Goal: Information Seeking & Learning: Learn about a topic

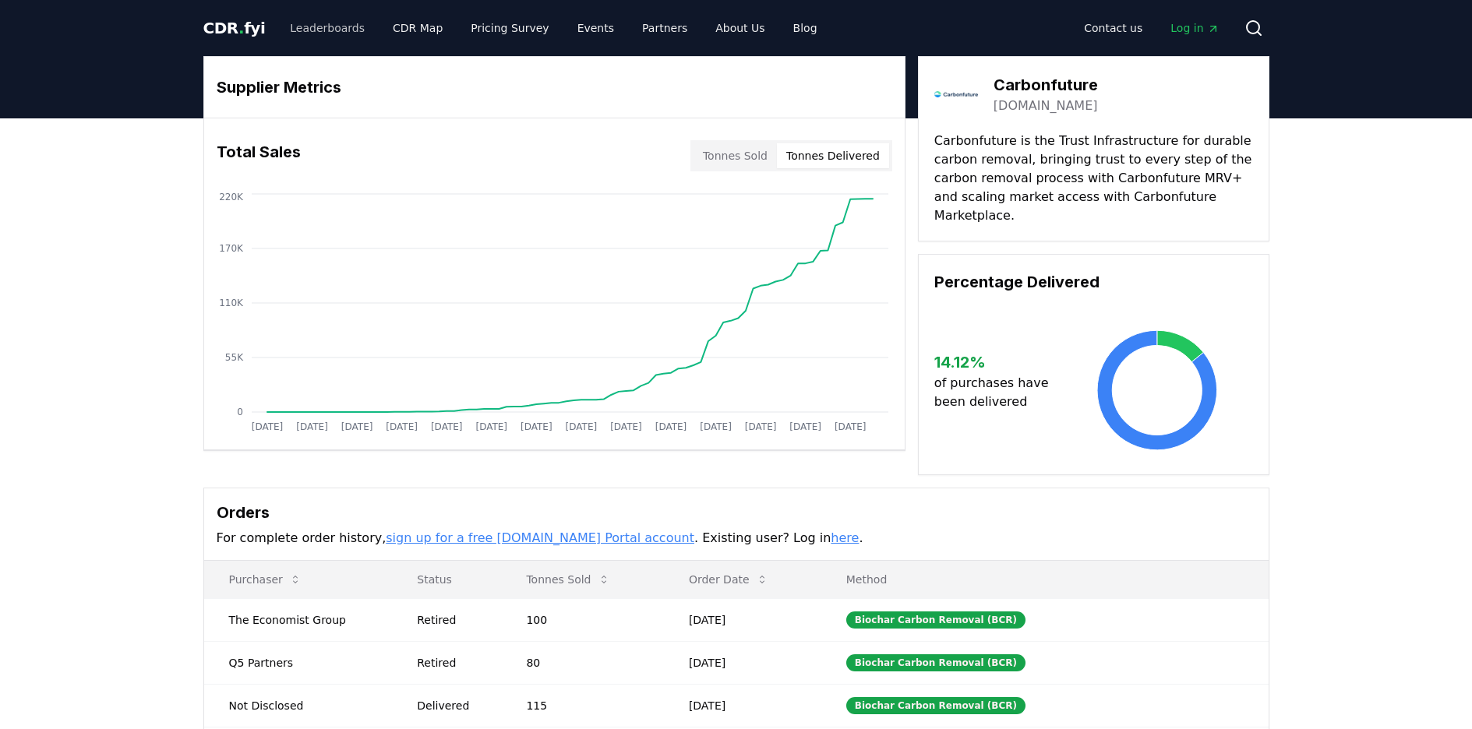
click at [340, 30] on link "Leaderboards" at bounding box center [327, 28] width 100 height 28
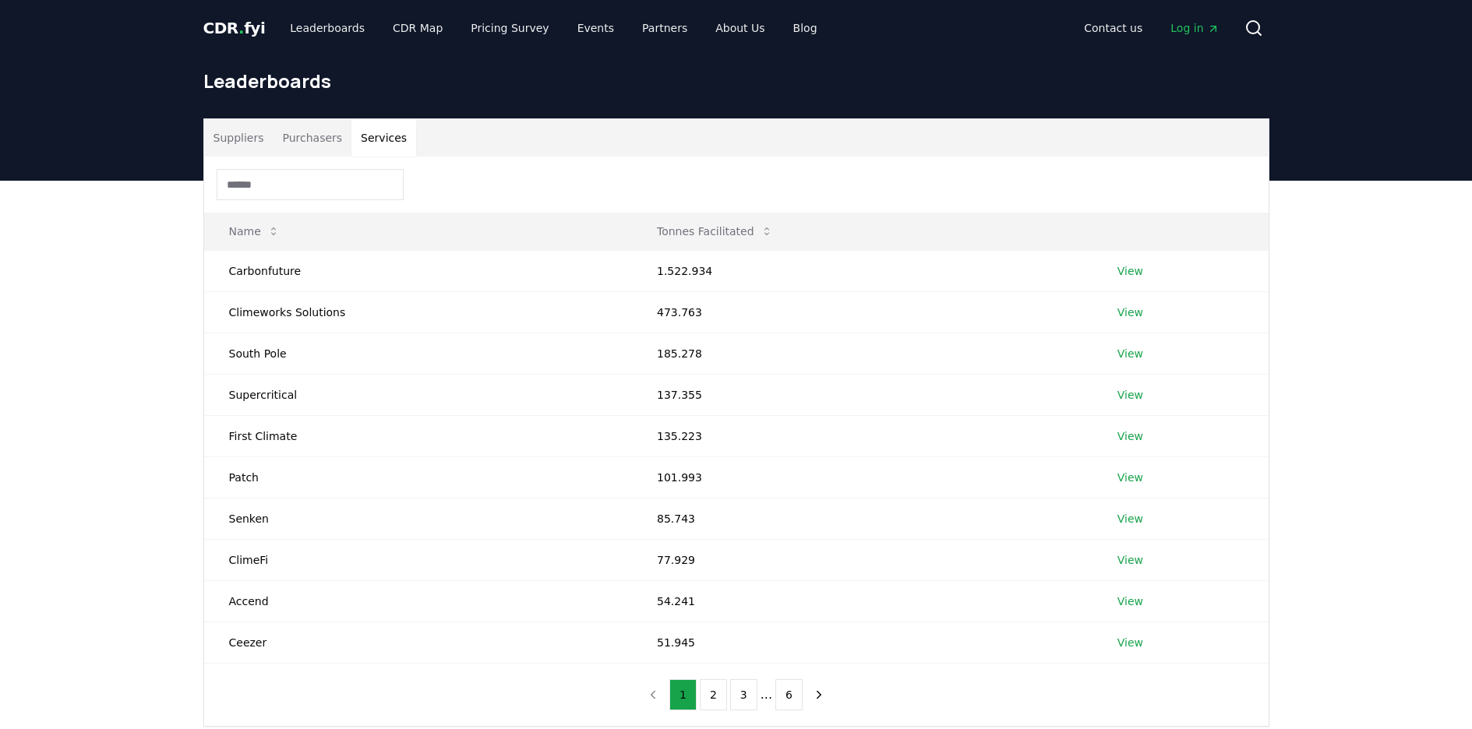
click at [365, 132] on button "Services" at bounding box center [383, 137] width 65 height 37
click at [329, 183] on input at bounding box center [310, 184] width 187 height 31
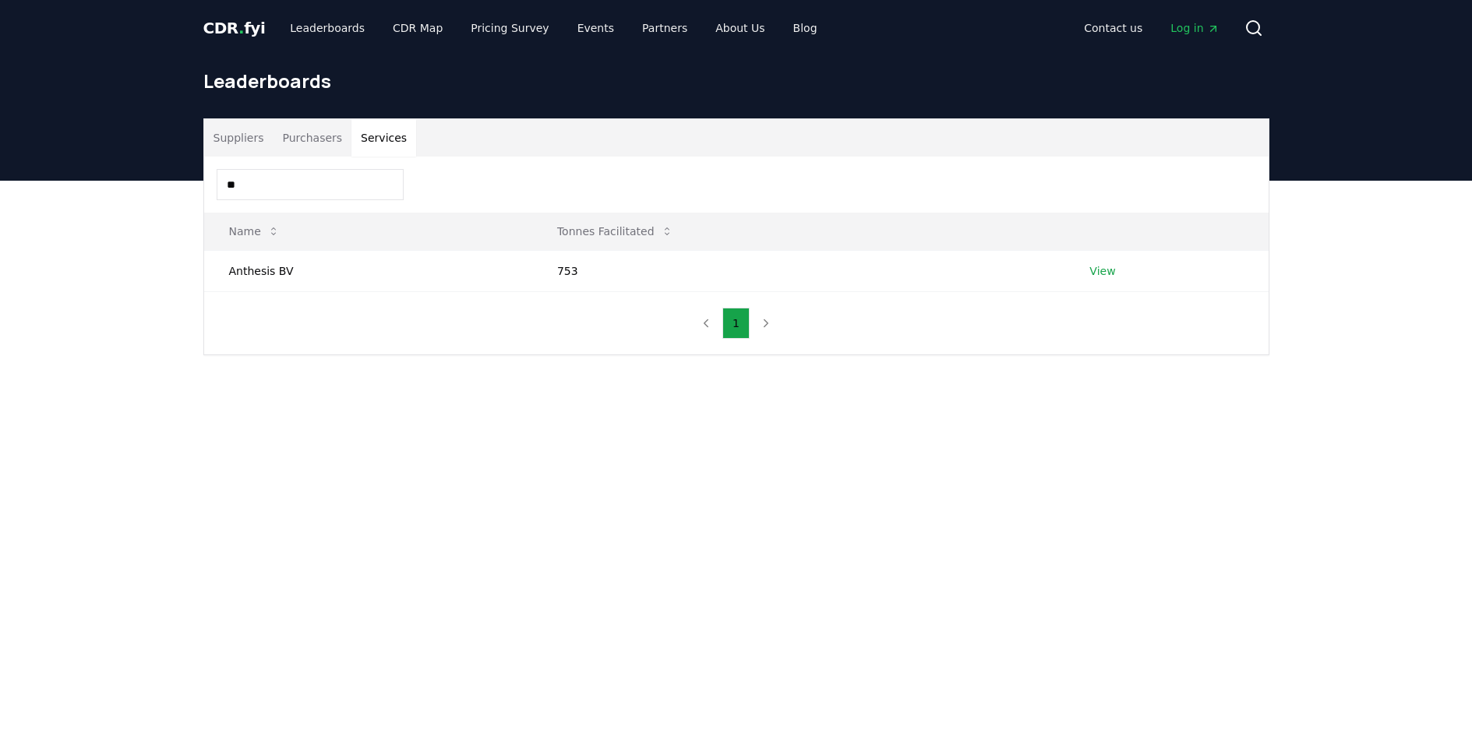
type input "*"
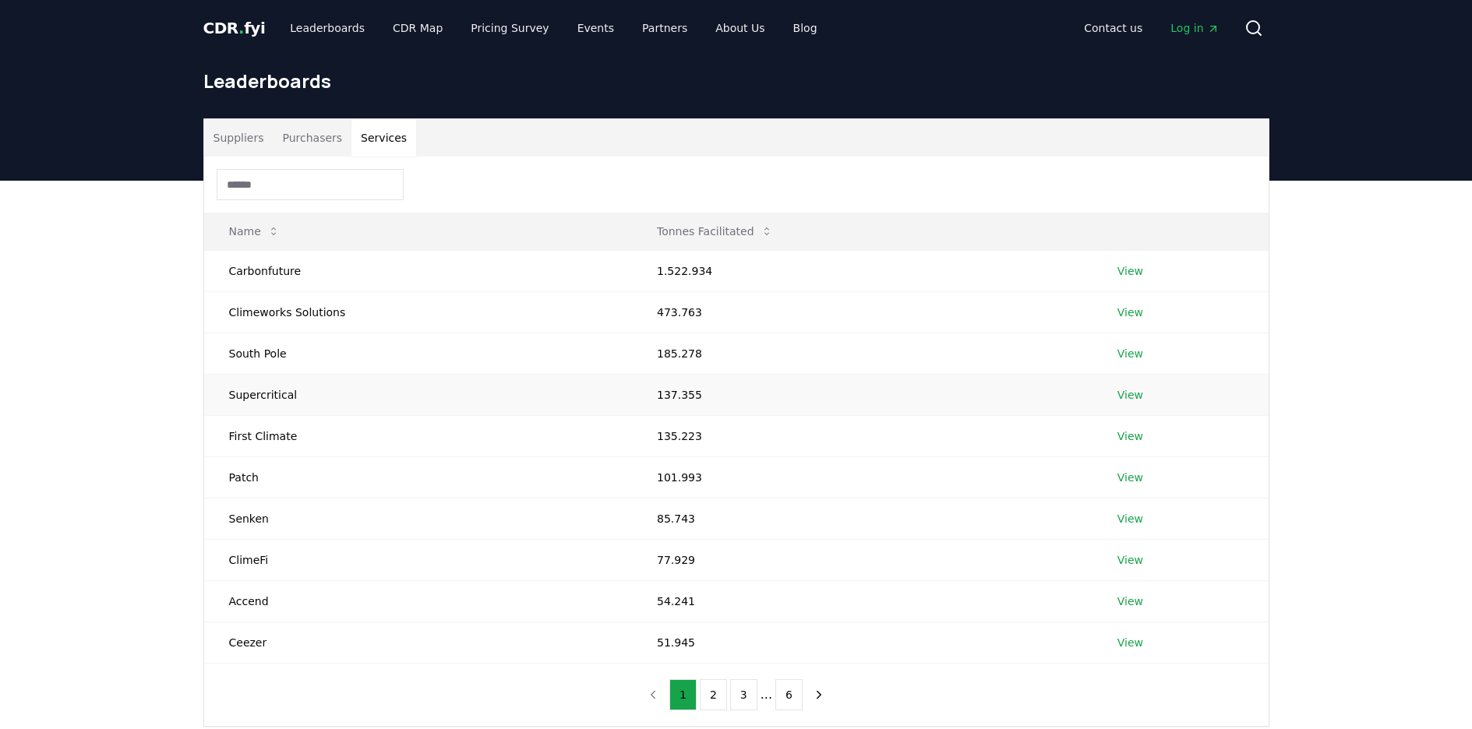
click at [1134, 394] on link "View" at bounding box center [1130, 395] width 26 height 16
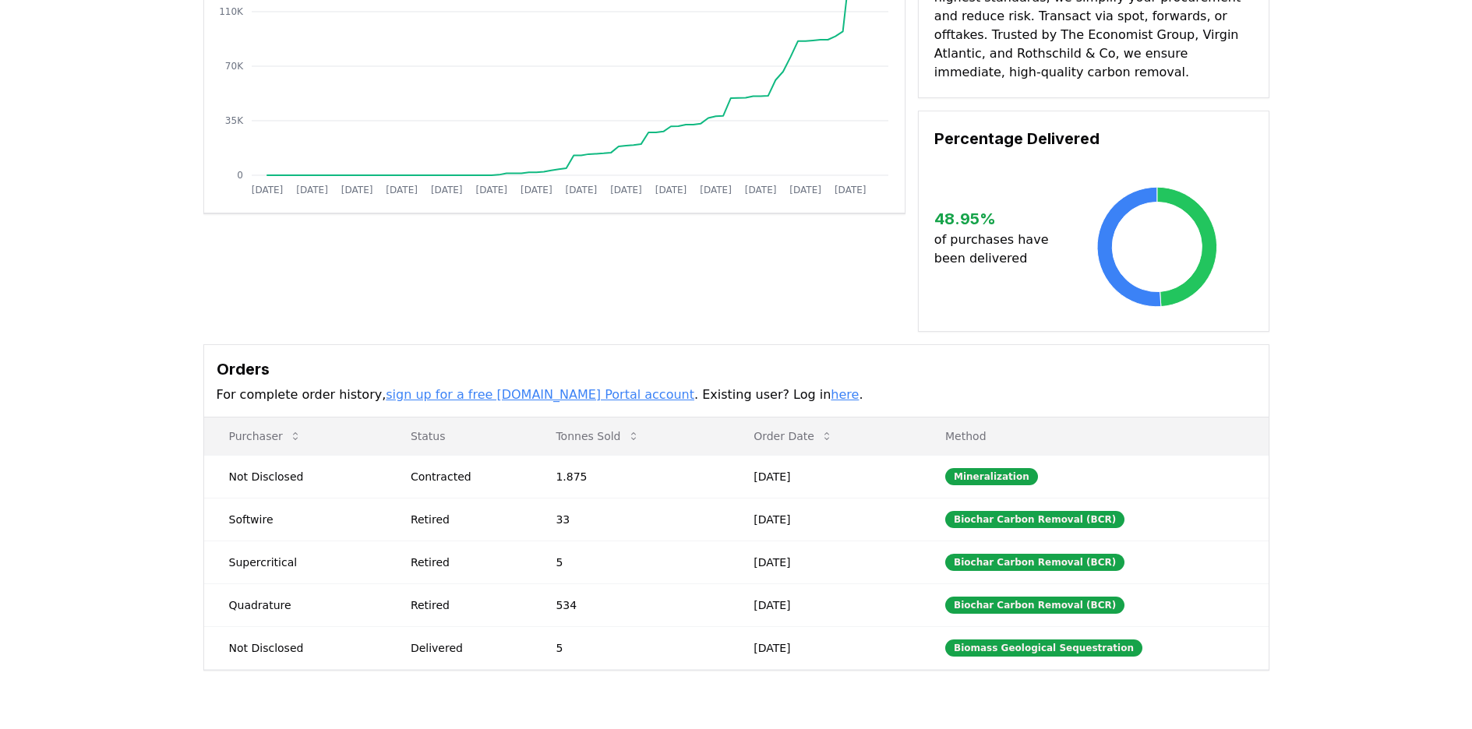
scroll to position [399, 0]
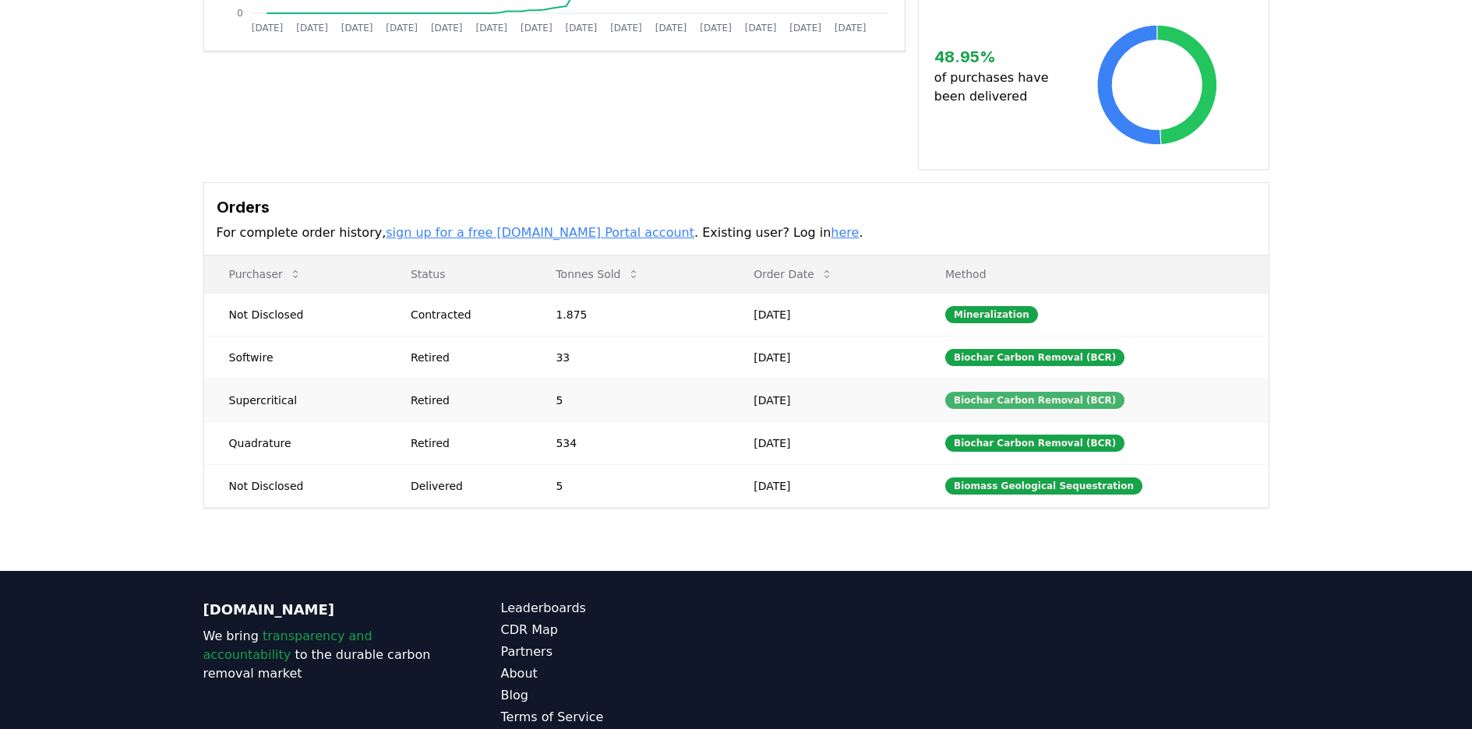
click at [989, 392] on div "Biochar Carbon Removal (BCR)" at bounding box center [1034, 400] width 179 height 17
click at [246, 340] on td "Softwire" at bounding box center [295, 357] width 182 height 43
click at [260, 397] on td "Supercritical" at bounding box center [295, 400] width 182 height 43
click at [263, 390] on td "Supercritical" at bounding box center [295, 400] width 182 height 43
click at [298, 430] on td "Quadrature" at bounding box center [295, 442] width 182 height 43
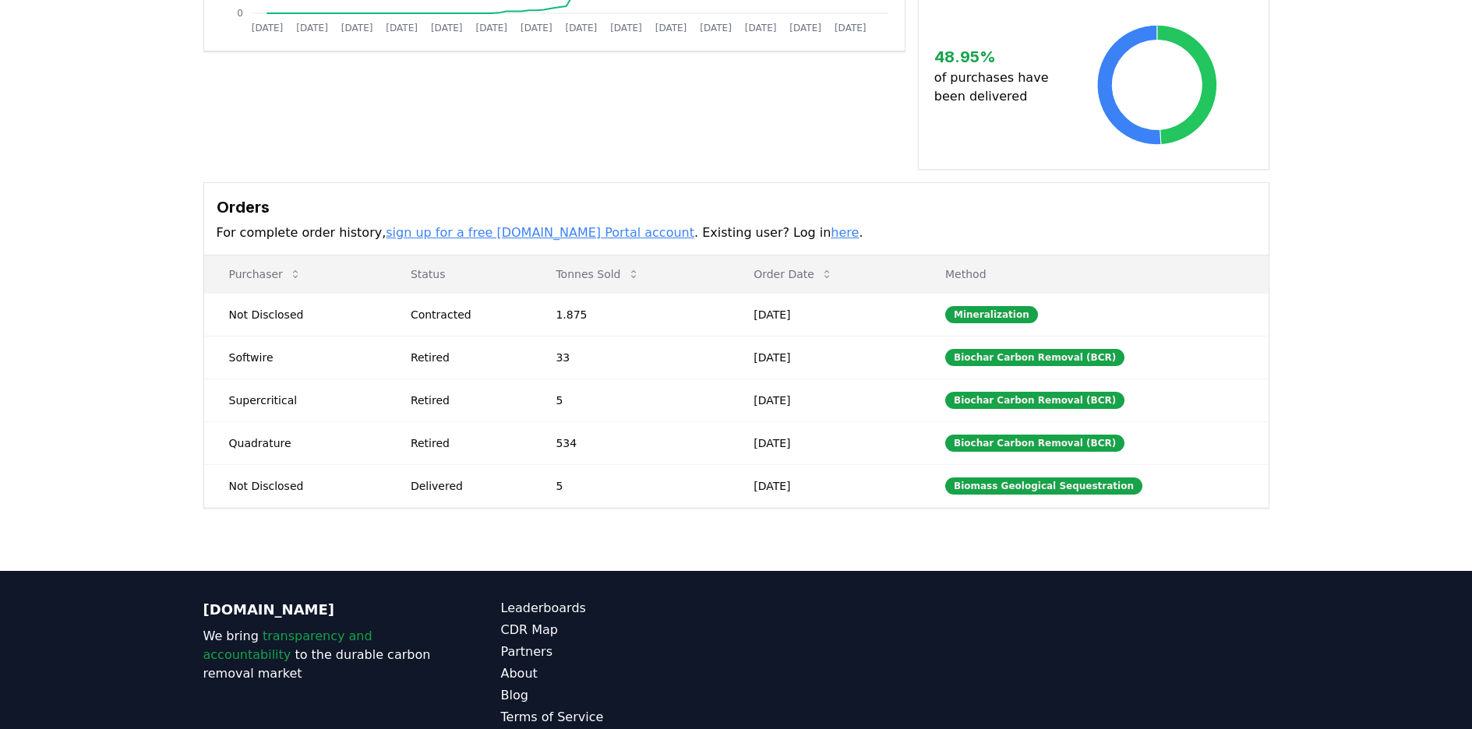
click at [314, 488] on table "Purchaser Status Tonnes Sold Order Date Method Not Disclosed Contracted 1.875 O…" at bounding box center [736, 382] width 1064 height 252
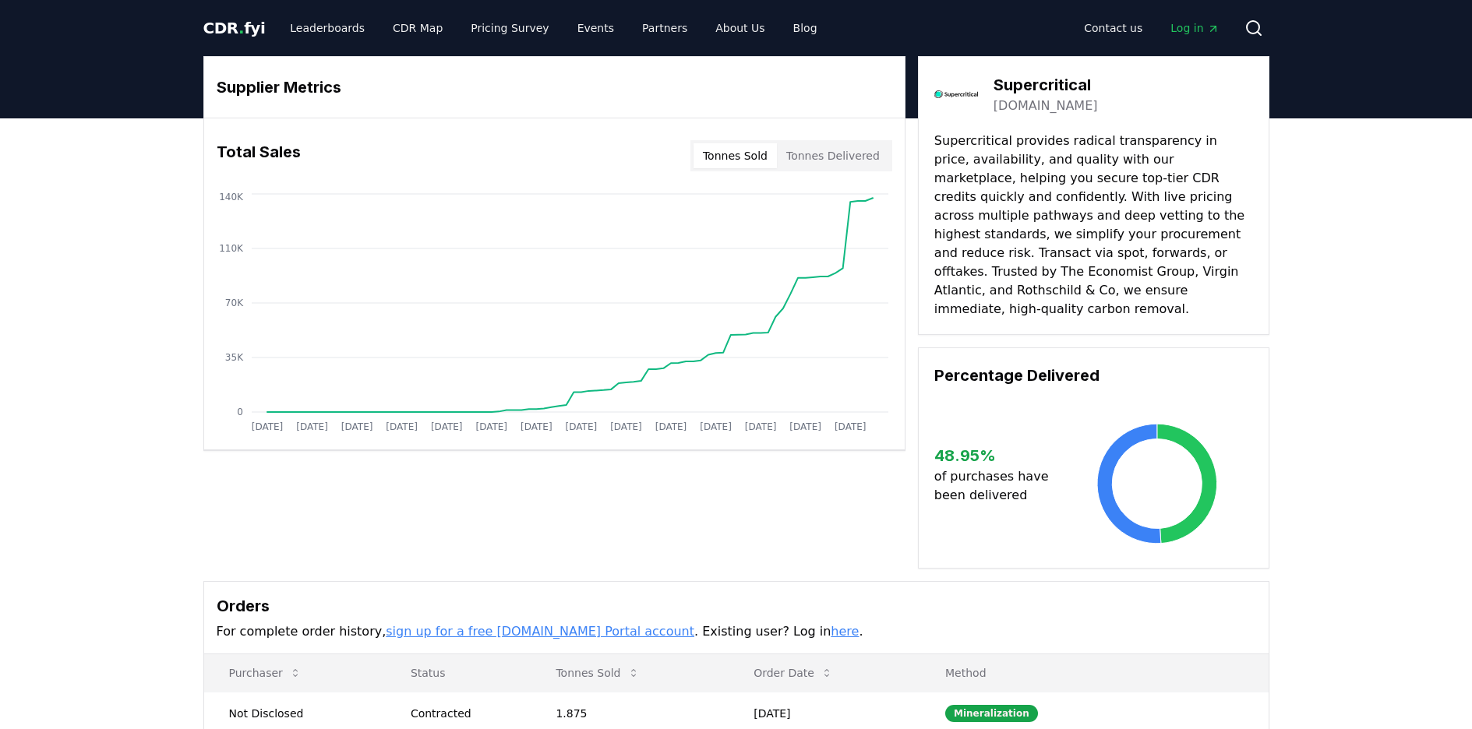
scroll to position [0, 0]
click at [1081, 107] on link "[DOMAIN_NAME]" at bounding box center [1045, 106] width 104 height 19
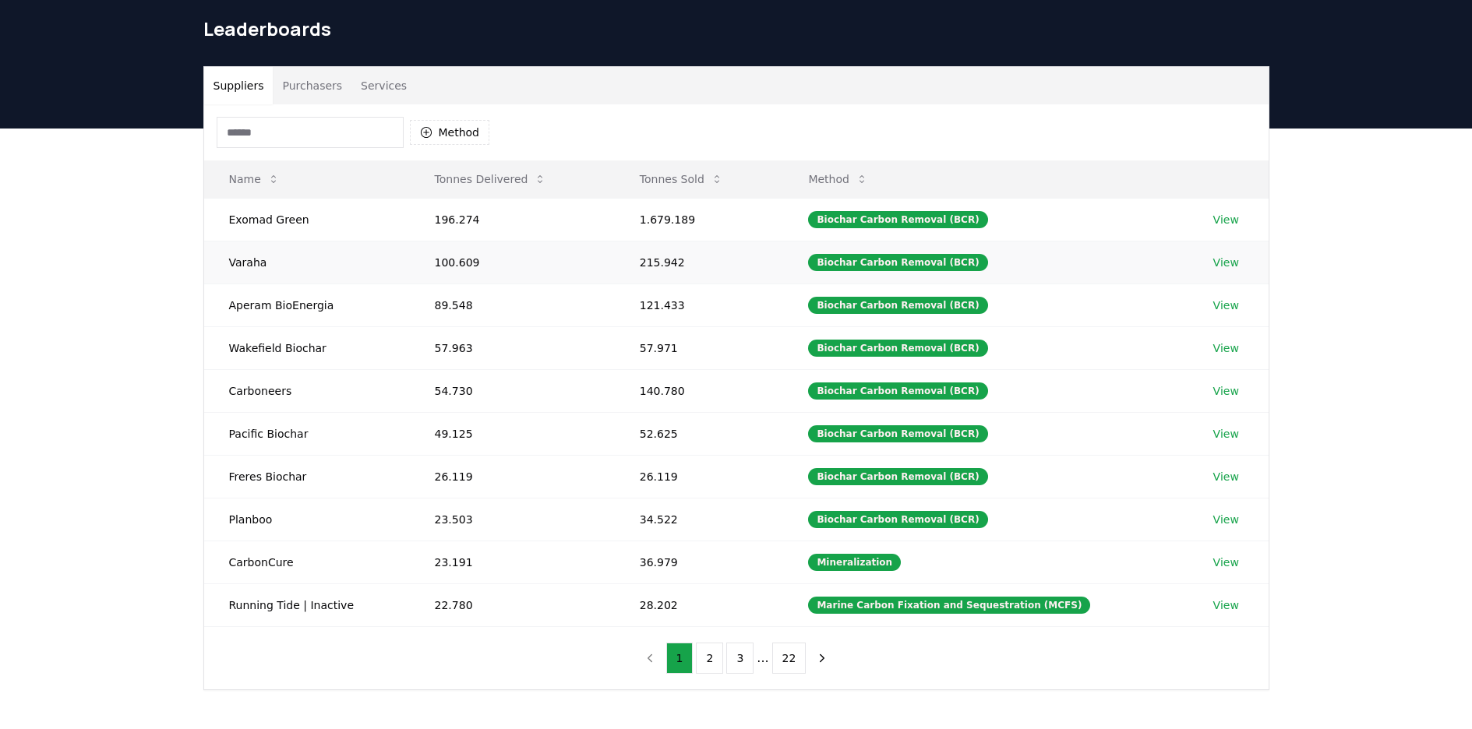
scroll to position [53, 0]
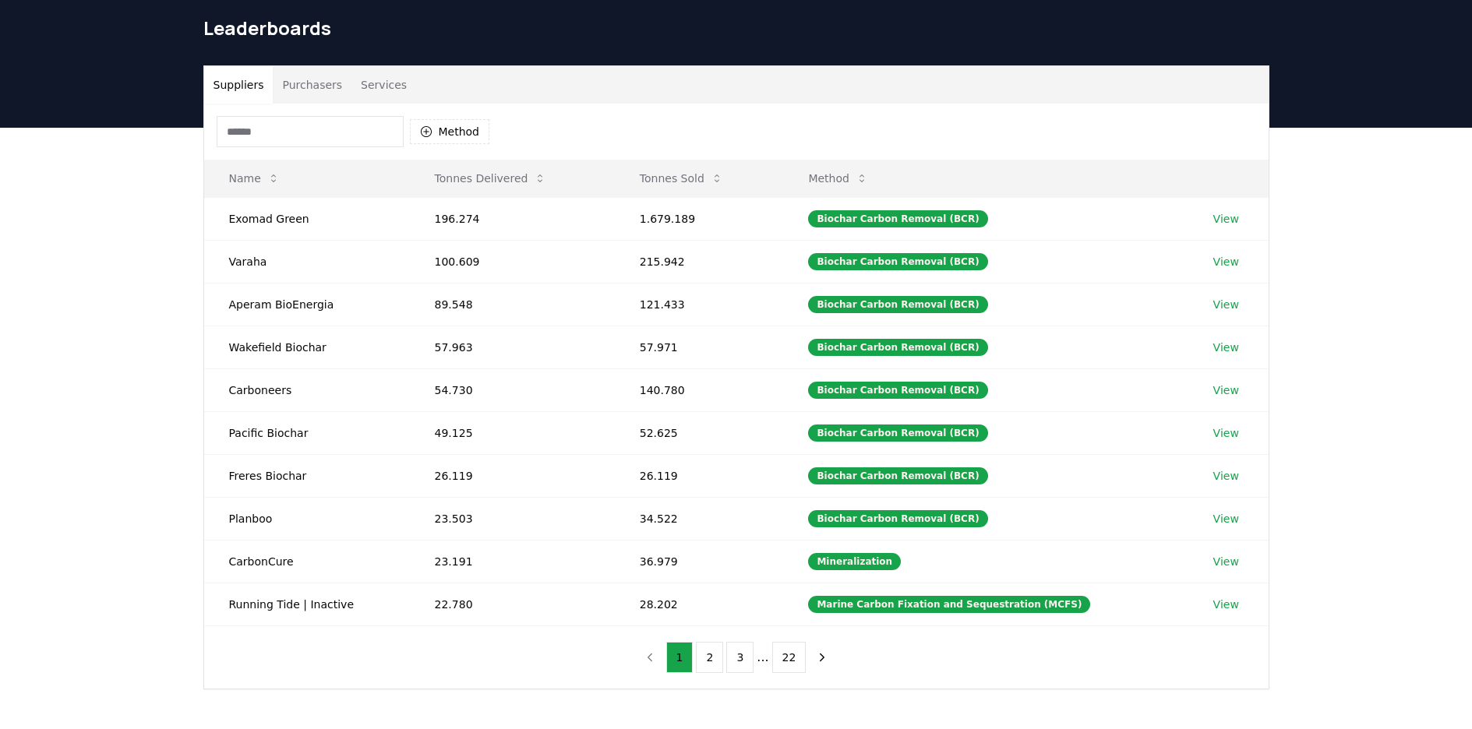
click at [384, 88] on button "Services" at bounding box center [383, 84] width 65 height 37
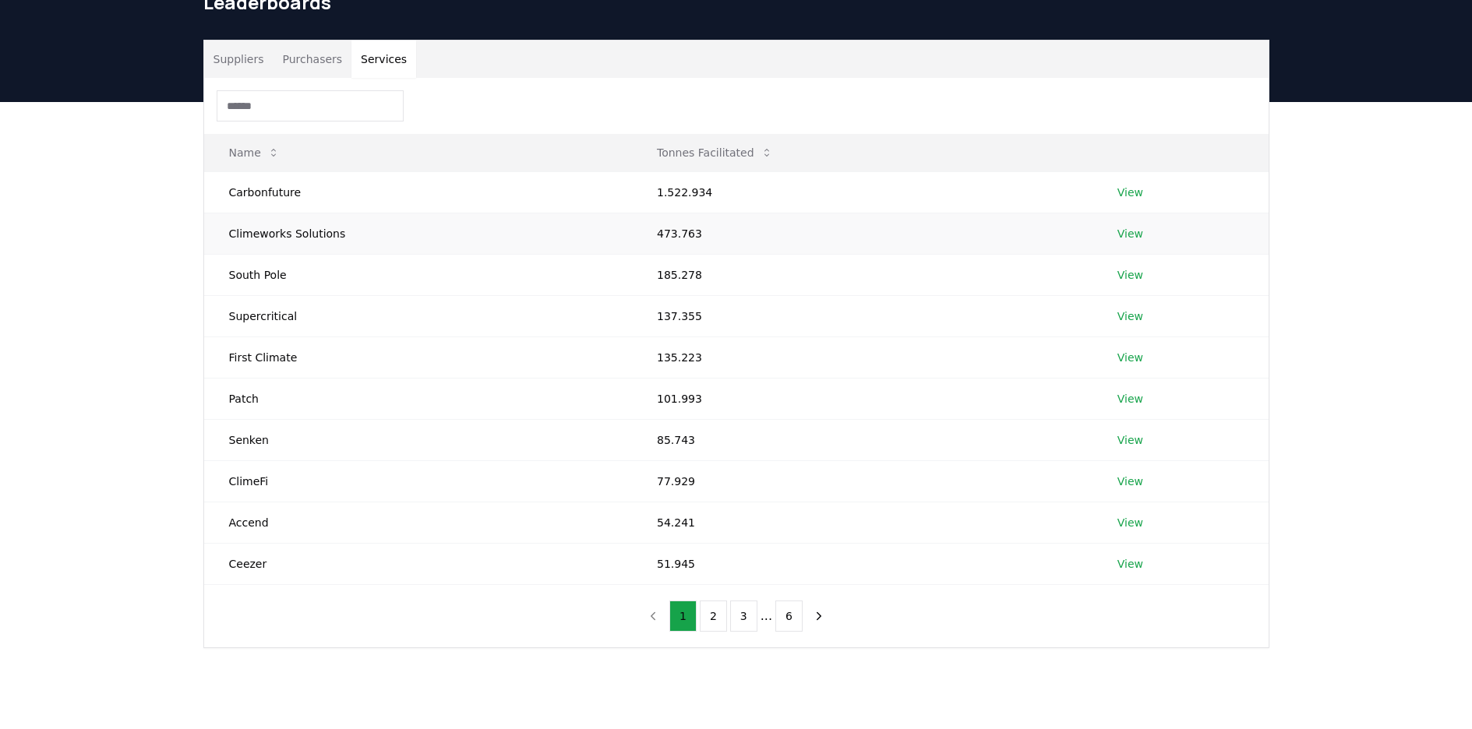
scroll to position [79, 0]
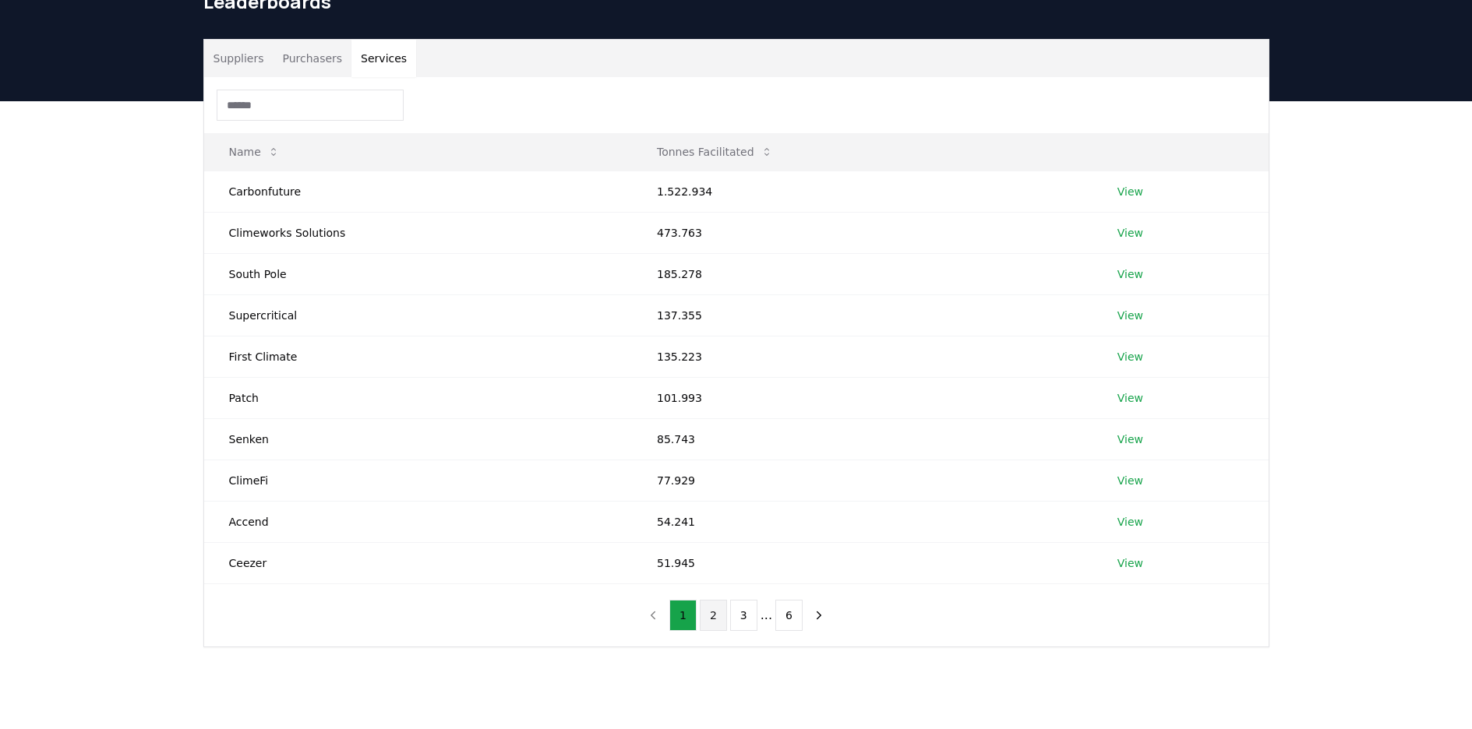
click at [718, 614] on button "2" at bounding box center [713, 615] width 27 height 31
click at [743, 626] on button "3" at bounding box center [743, 615] width 27 height 31
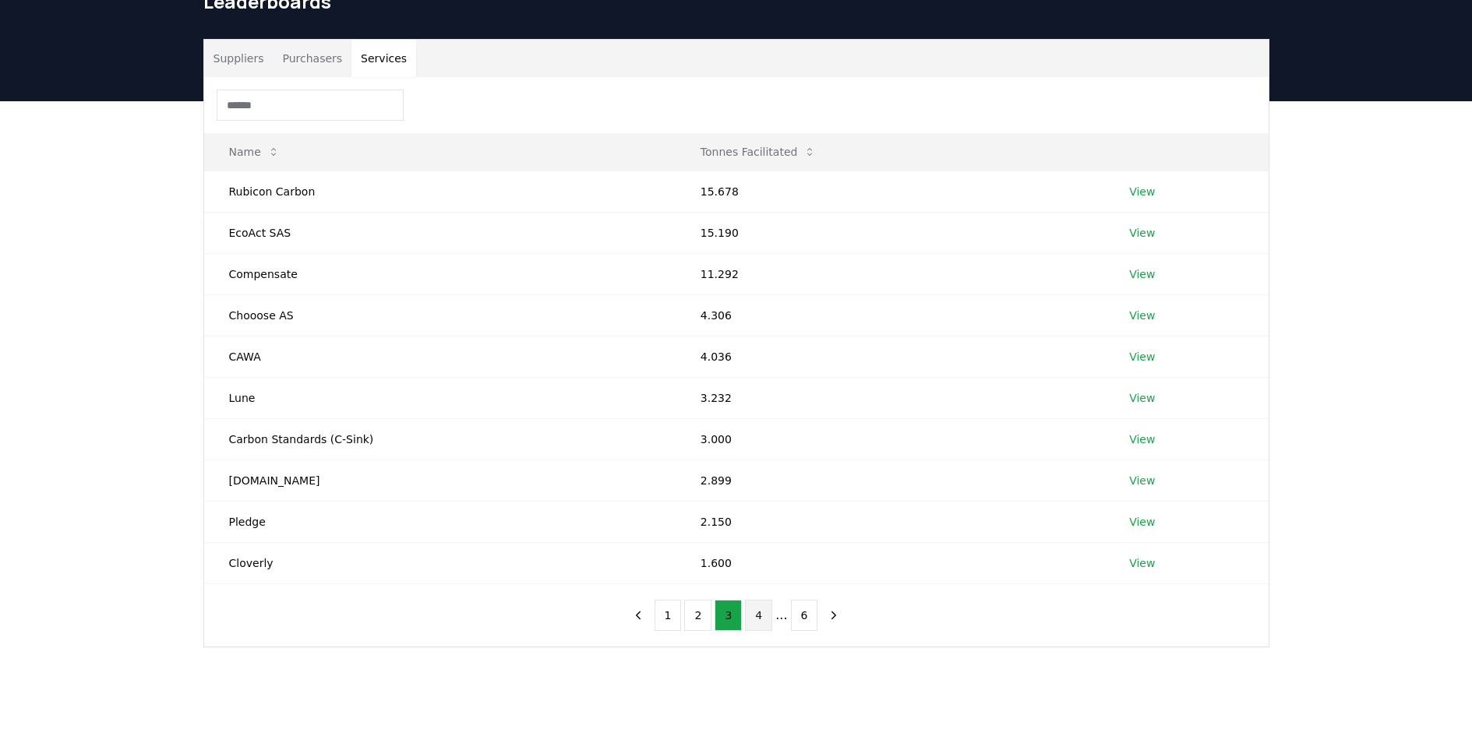
click at [756, 624] on button "4" at bounding box center [758, 615] width 27 height 31
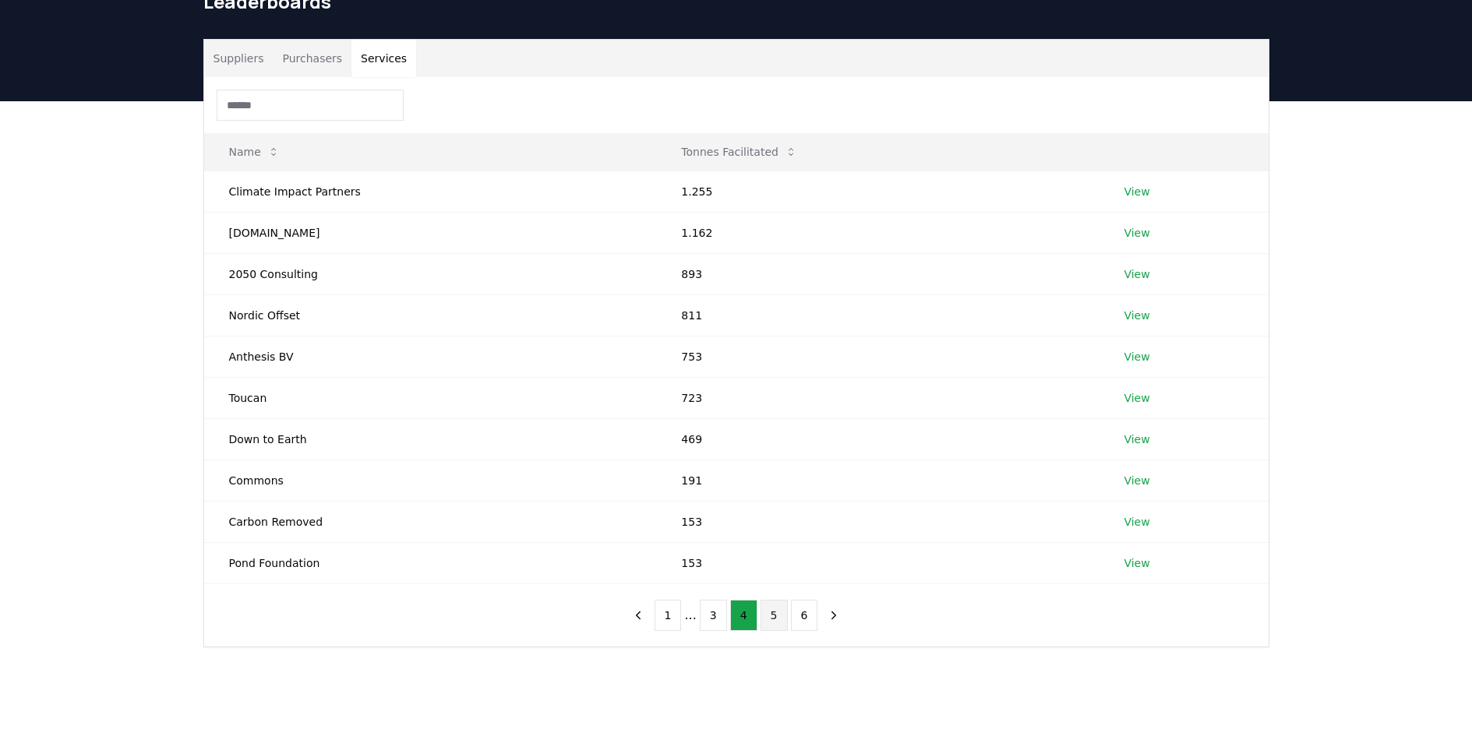
click at [777, 620] on button "5" at bounding box center [773, 615] width 27 height 31
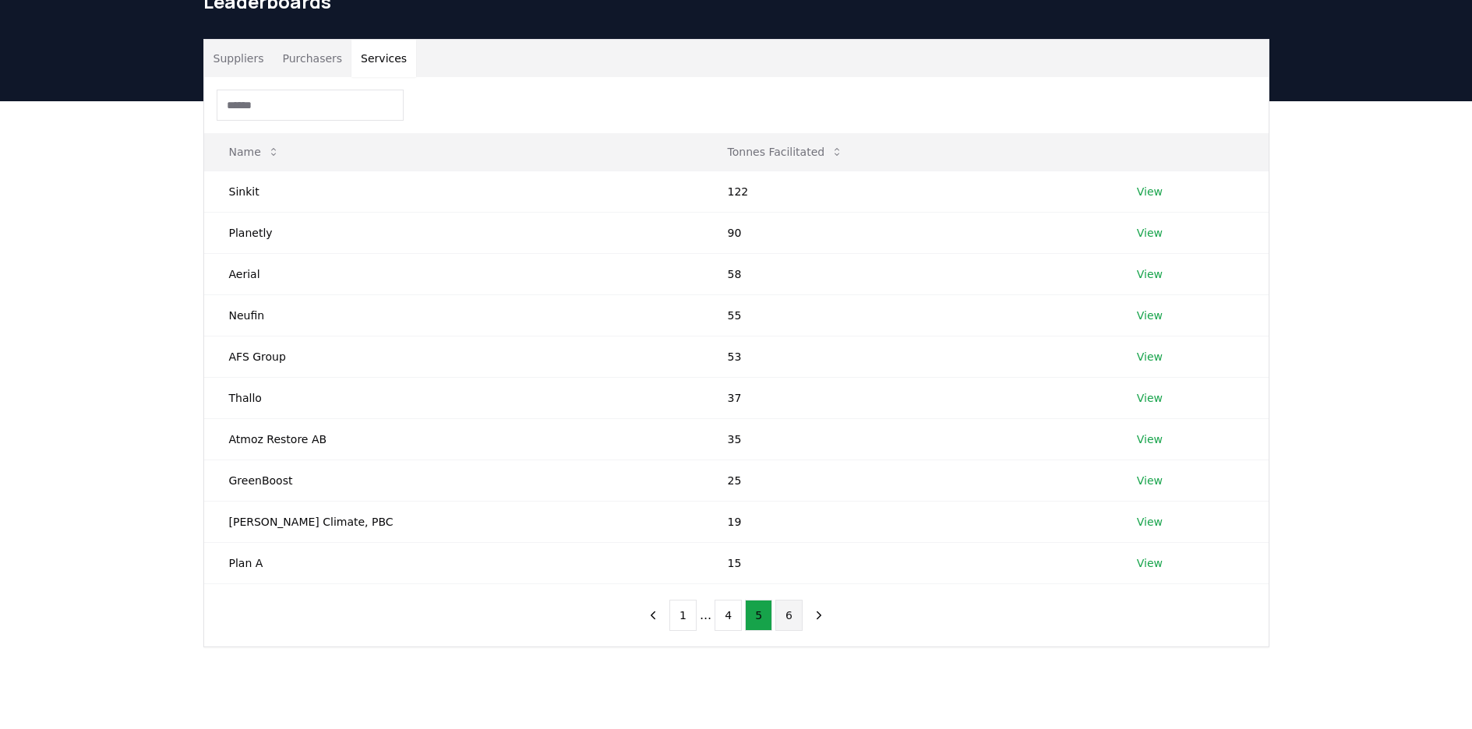
click at [788, 619] on button "6" at bounding box center [788, 615] width 27 height 31
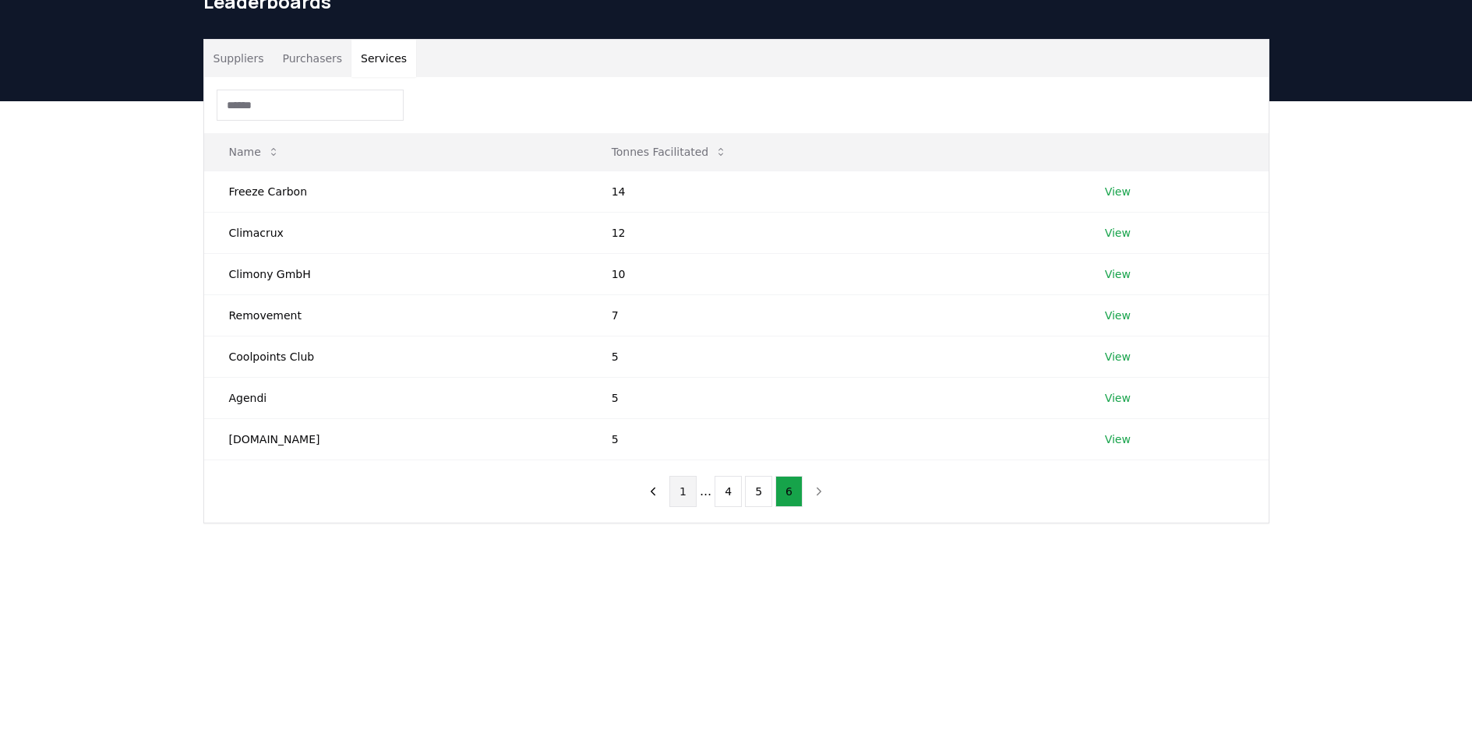
click at [683, 497] on button "1" at bounding box center [682, 491] width 27 height 31
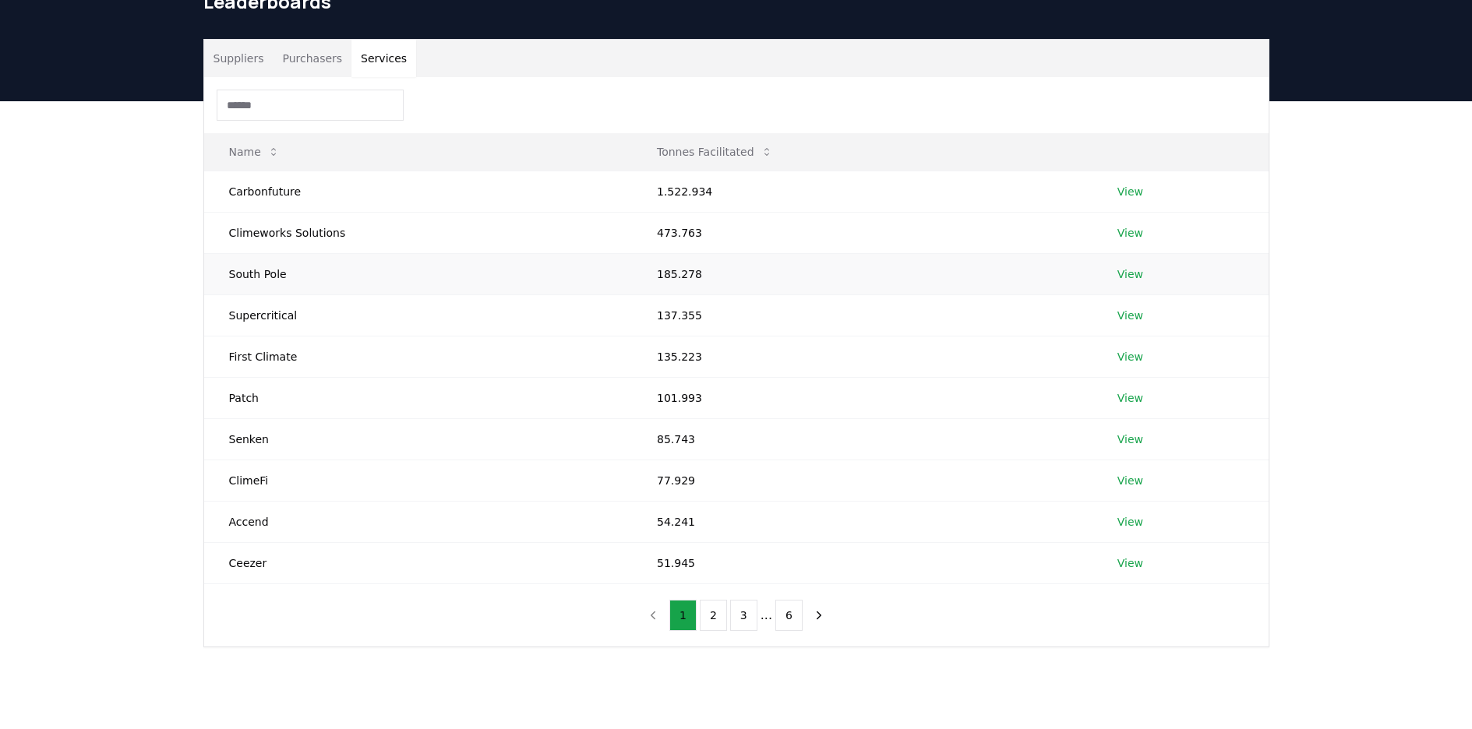
click at [1120, 280] on link "View" at bounding box center [1130, 274] width 26 height 16
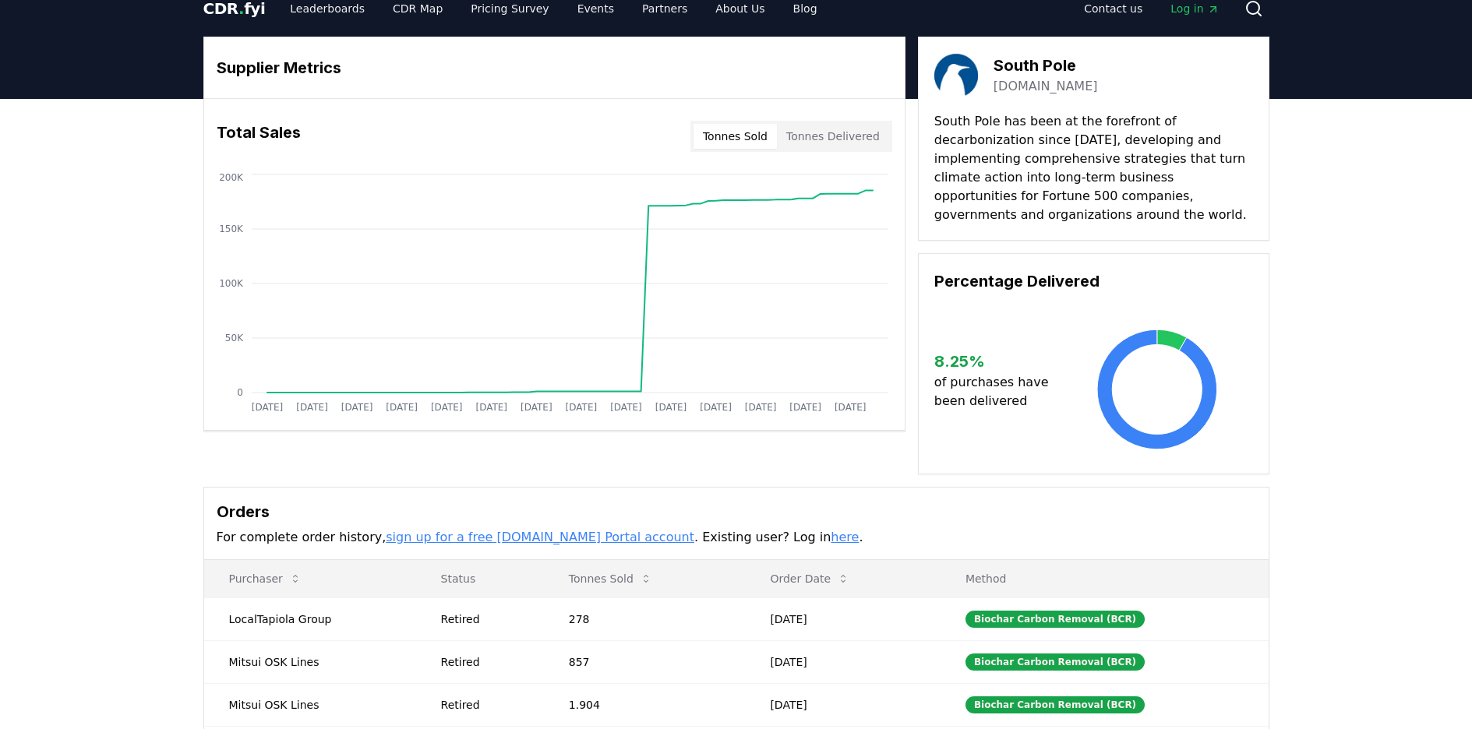
scroll to position [20, 0]
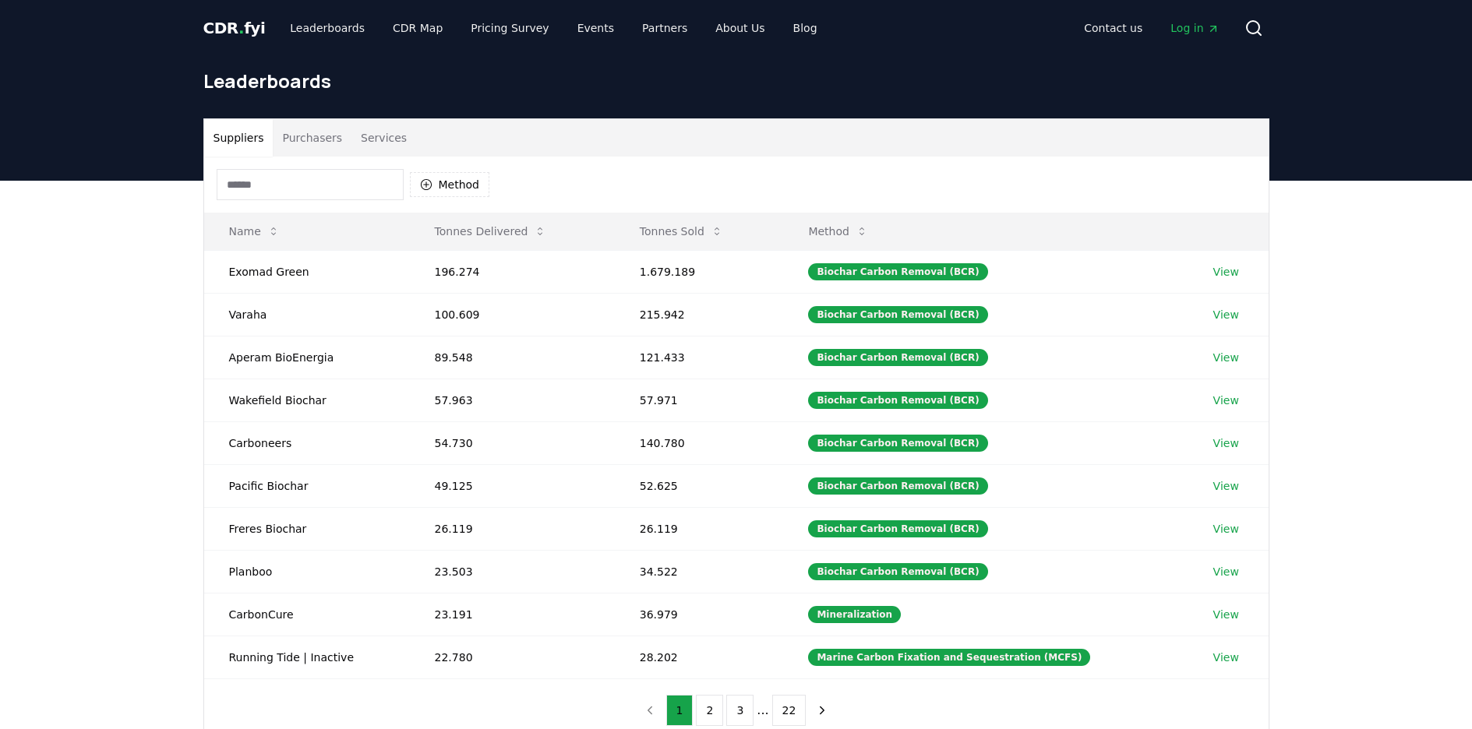
scroll to position [79, 0]
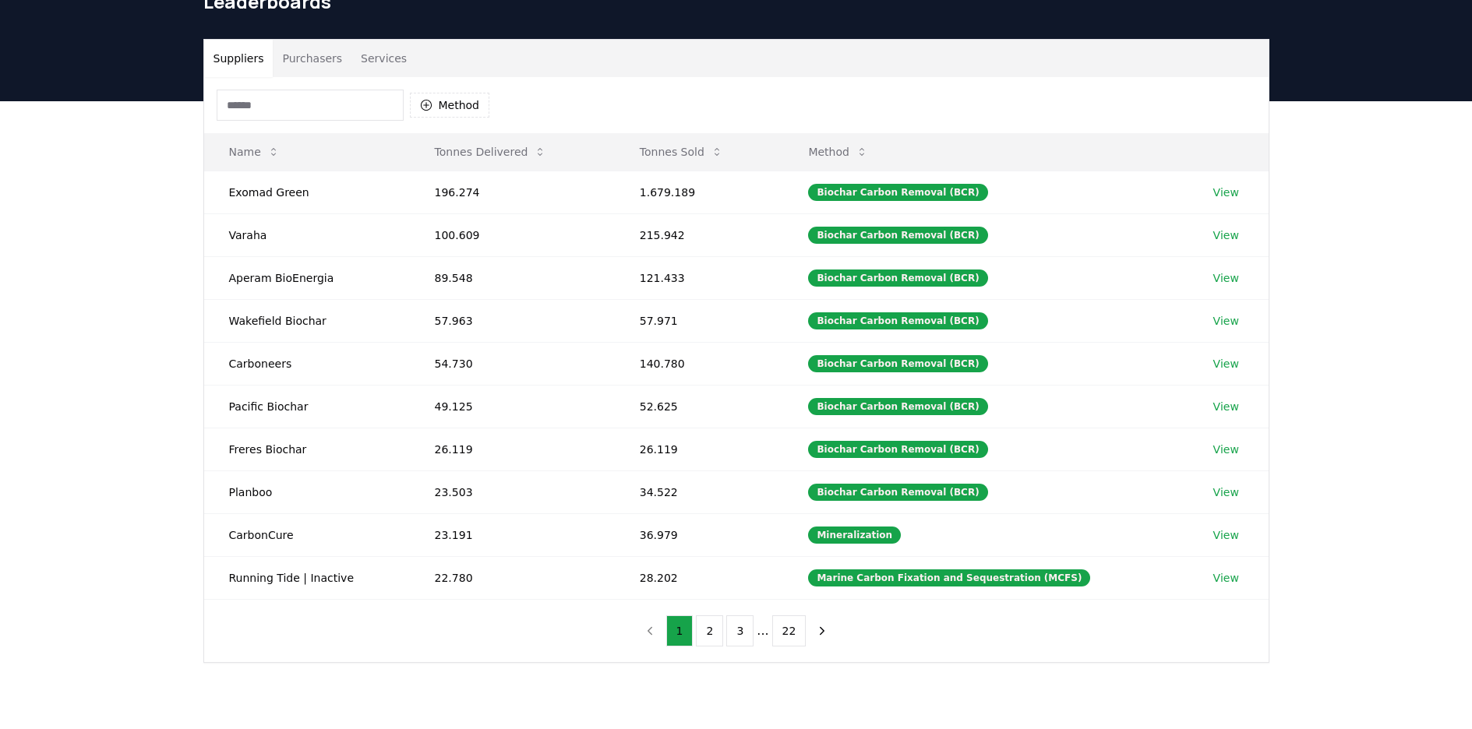
click at [393, 62] on button "Services" at bounding box center [383, 58] width 65 height 37
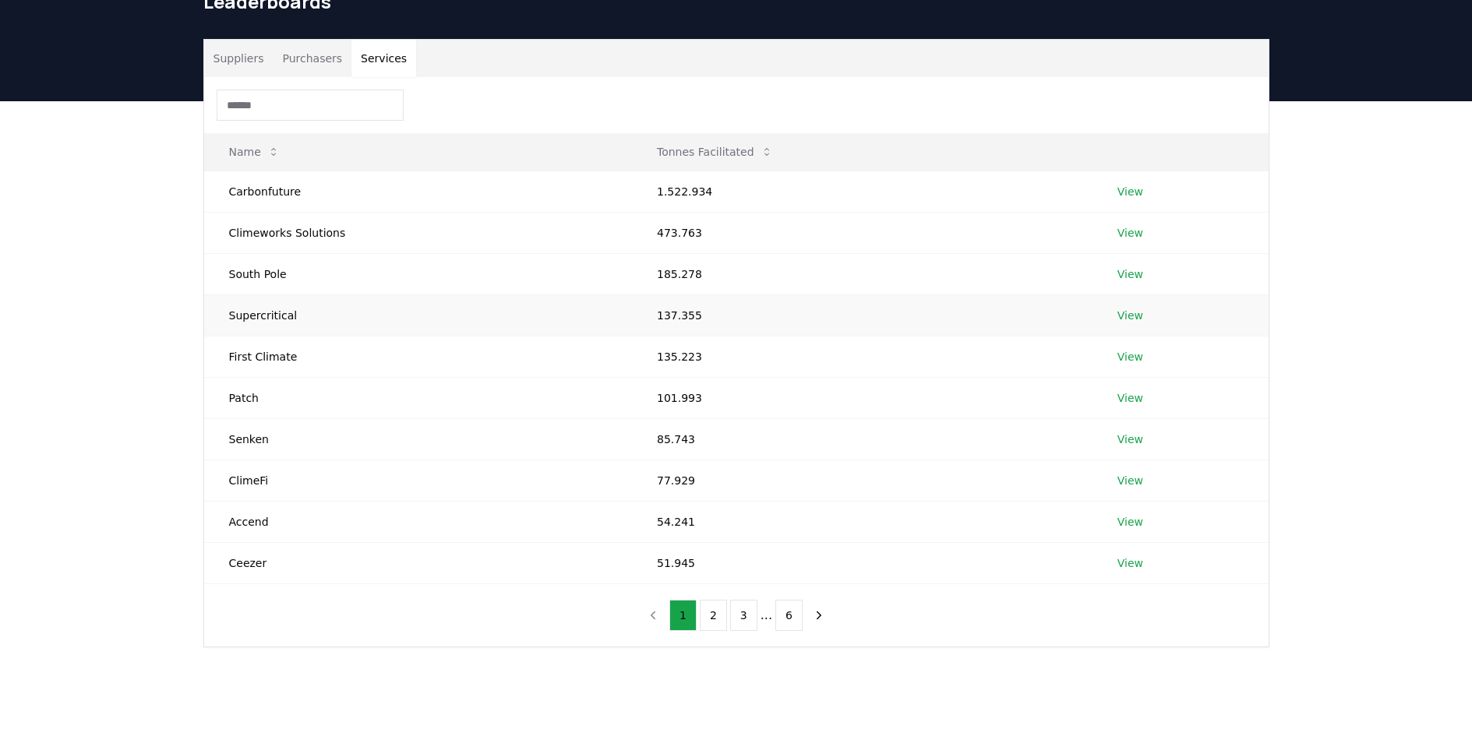
click at [1139, 316] on link "View" at bounding box center [1130, 316] width 26 height 16
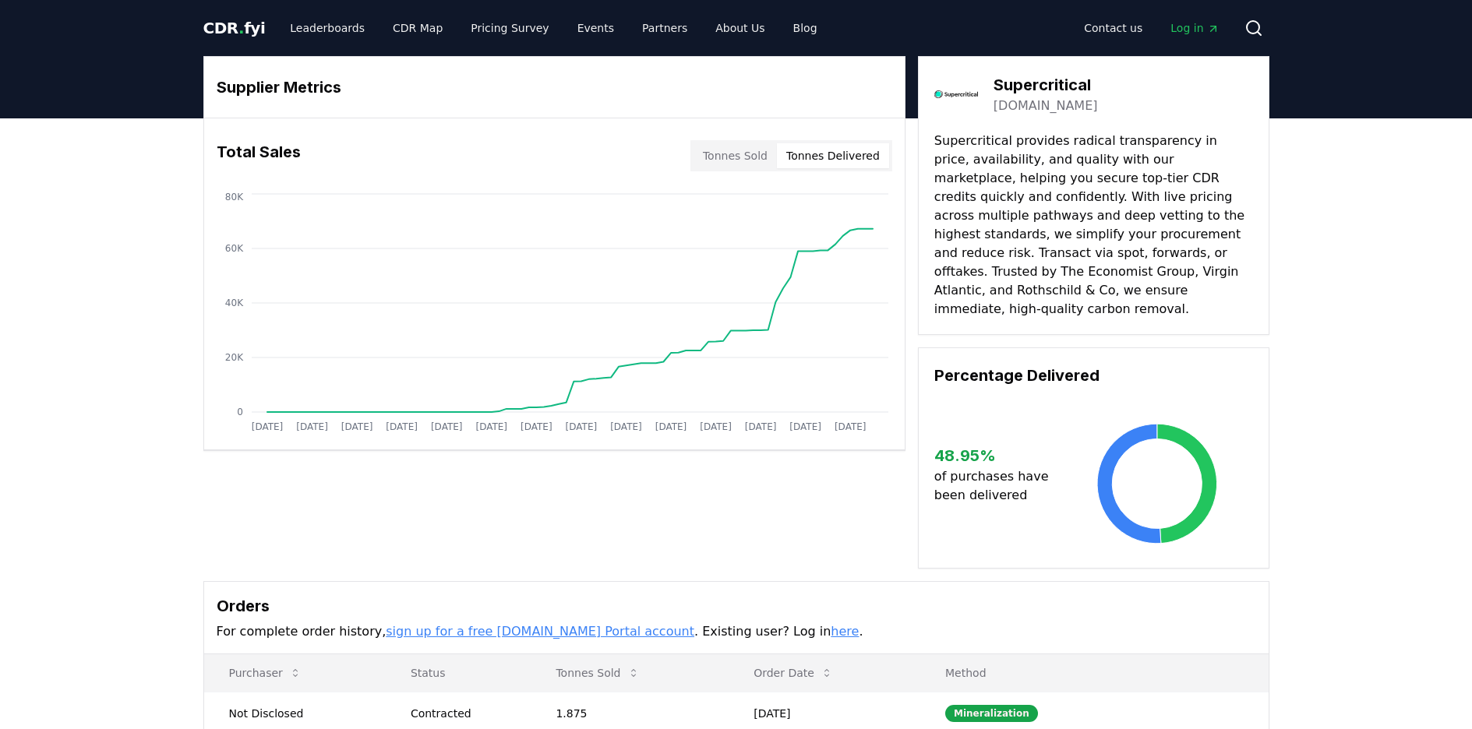
click at [835, 151] on button "Tonnes Delivered" at bounding box center [833, 155] width 112 height 25
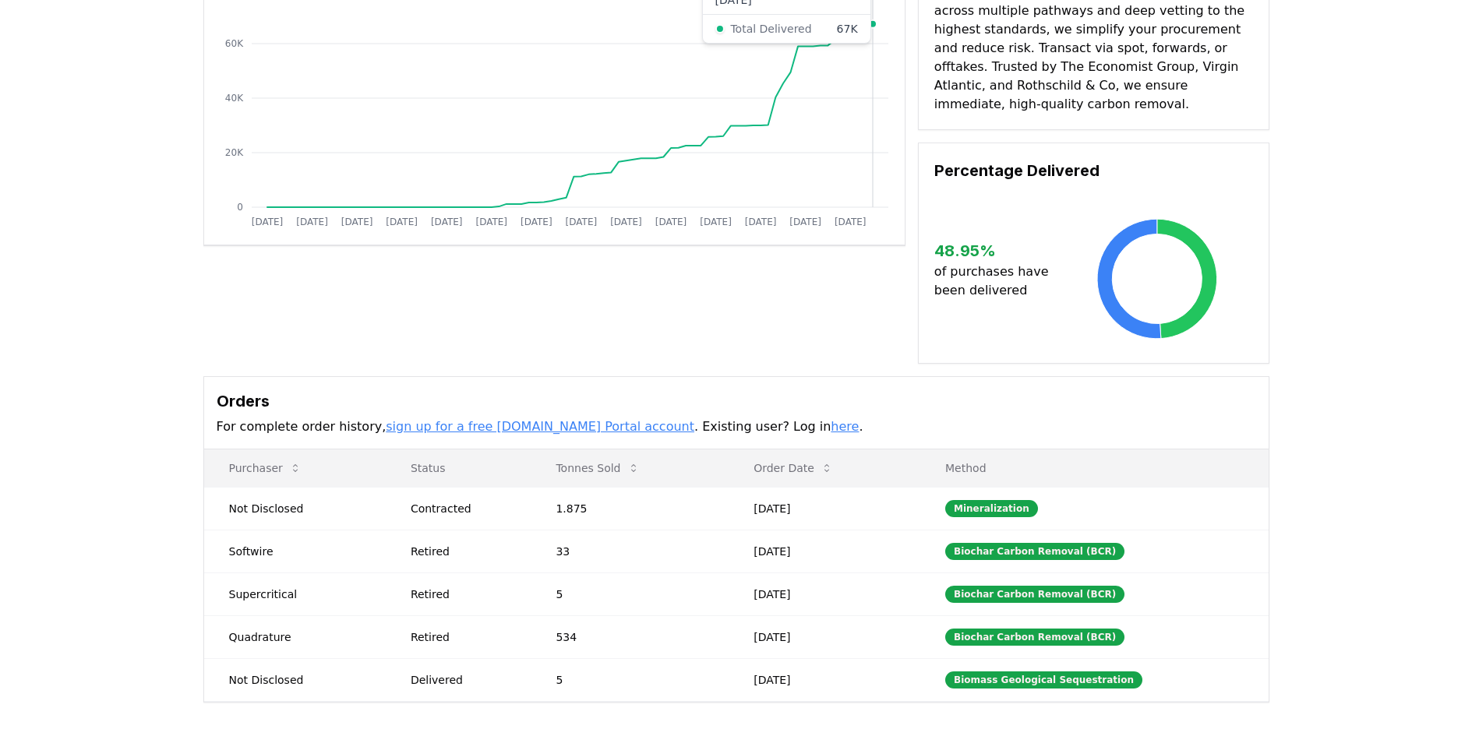
scroll to position [212, 0]
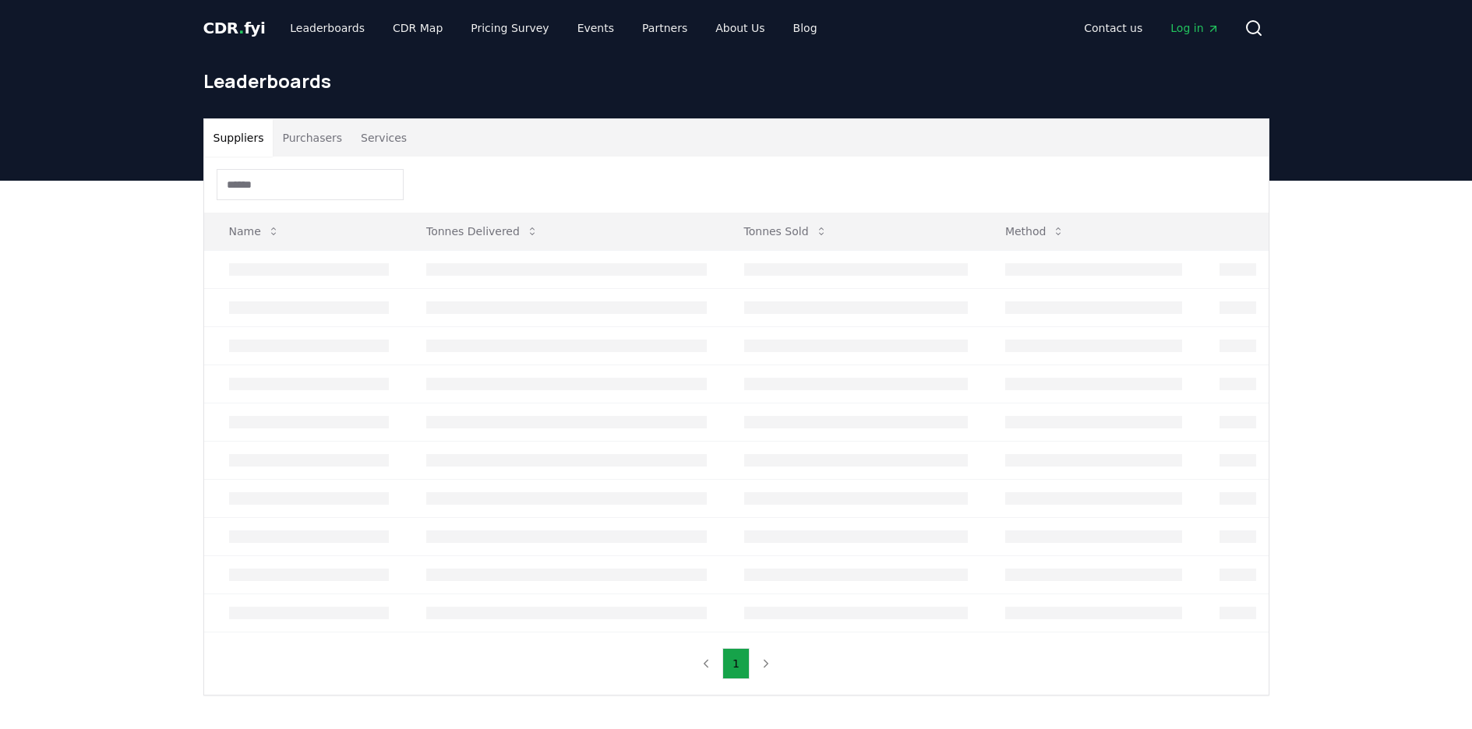
scroll to position [79, 0]
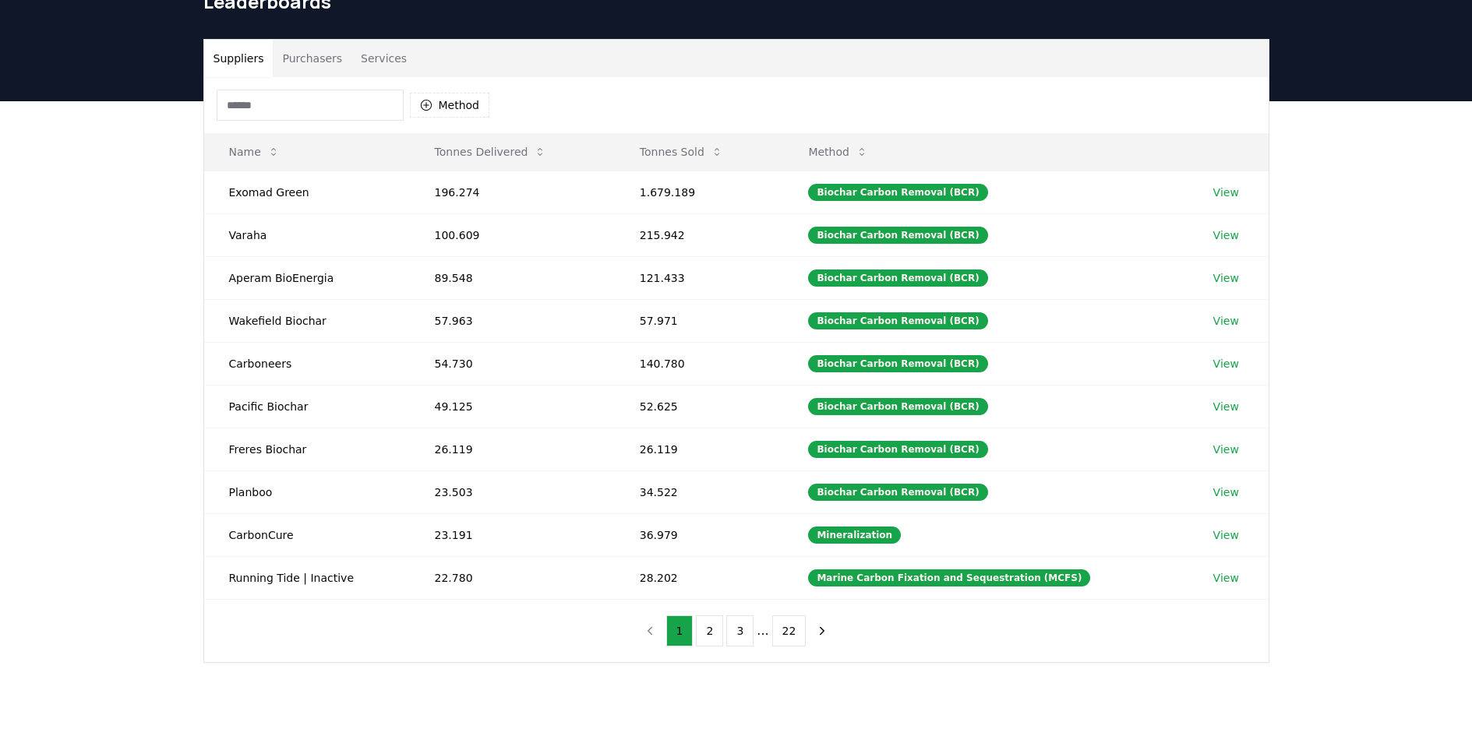
click at [379, 55] on button "Services" at bounding box center [383, 58] width 65 height 37
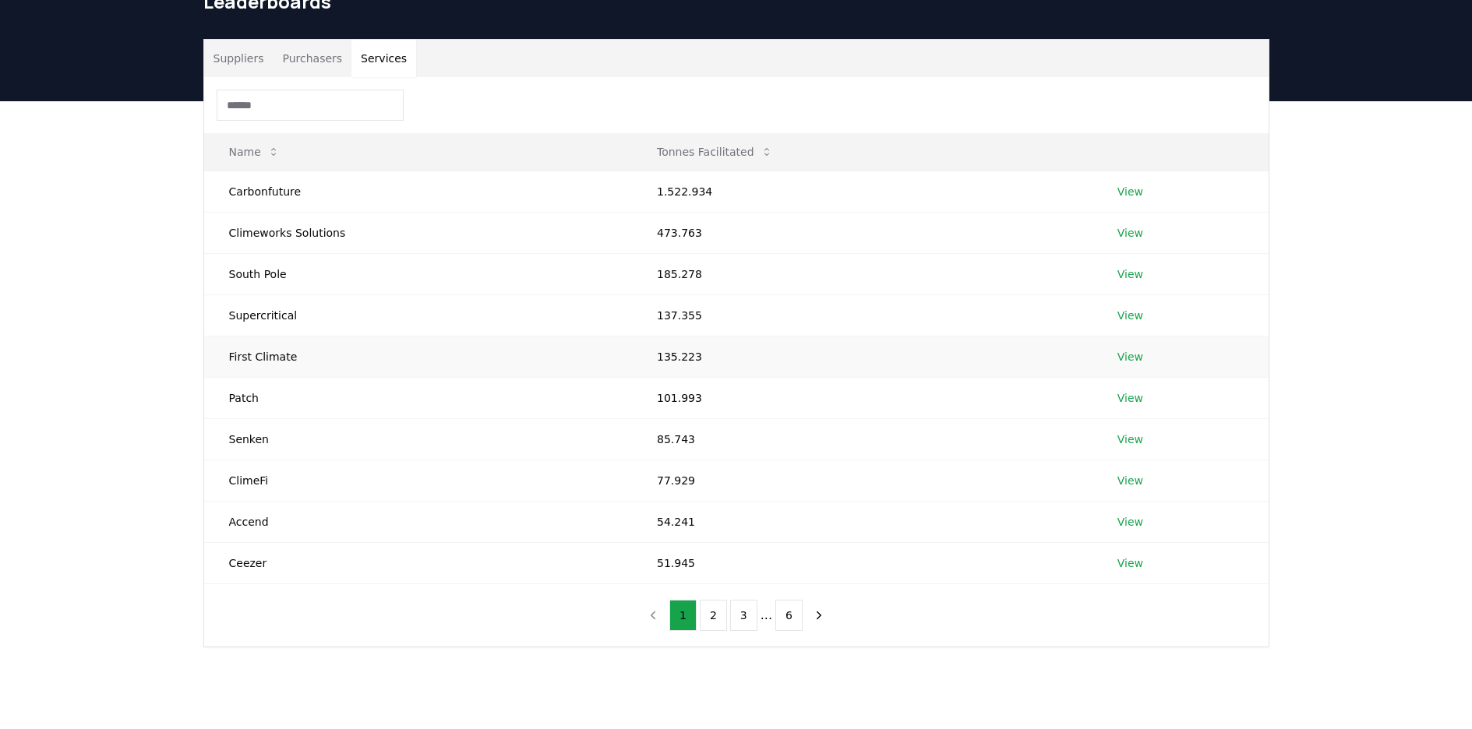
click at [1120, 359] on link "View" at bounding box center [1130, 357] width 26 height 16
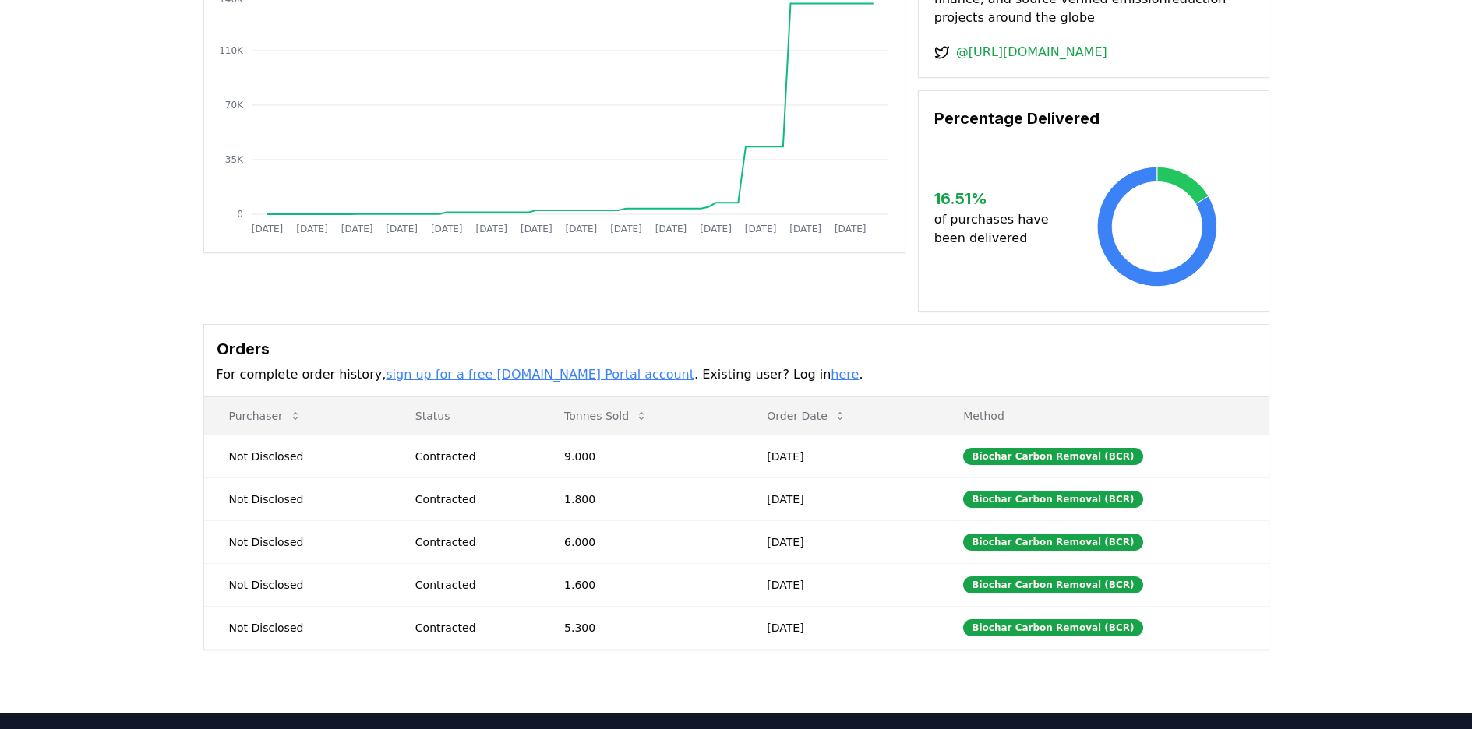
scroll to position [208, 0]
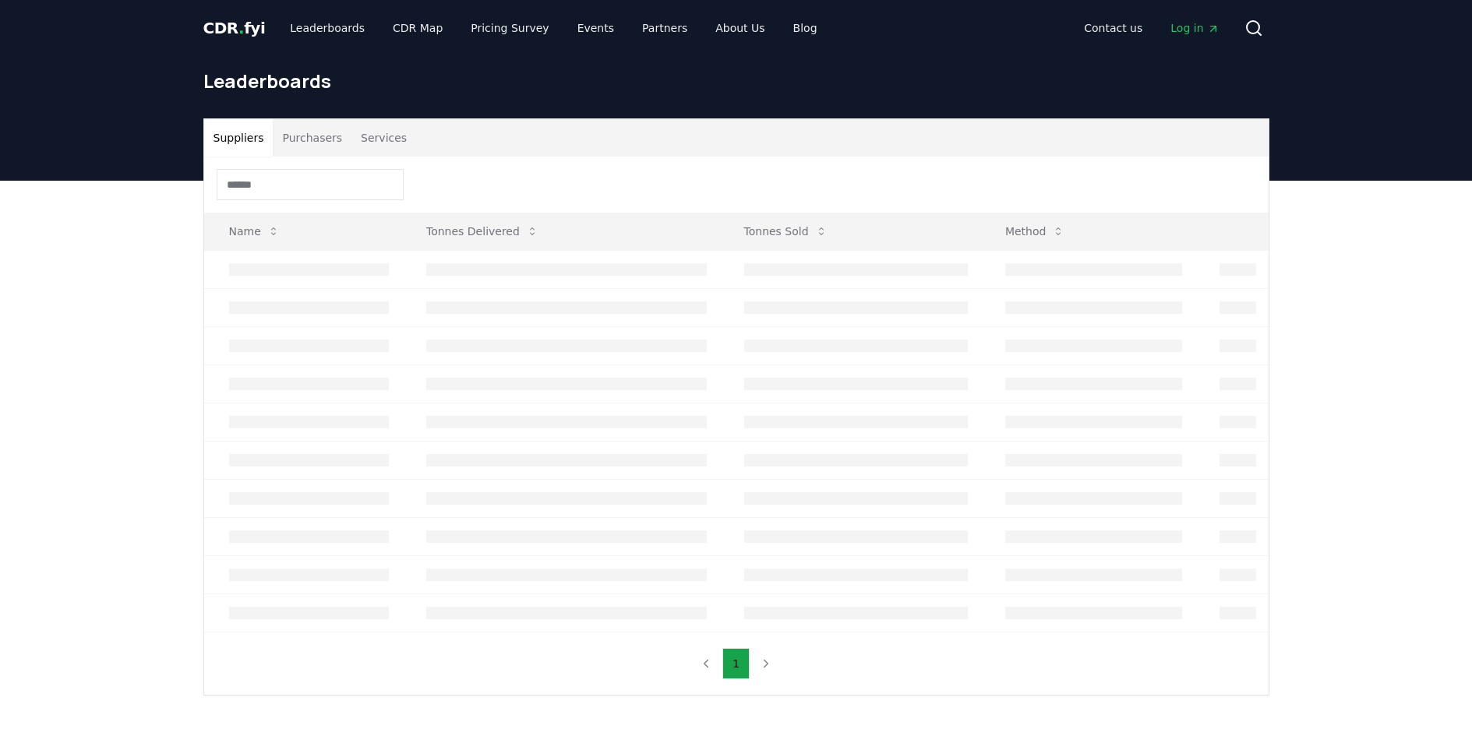
scroll to position [79, 0]
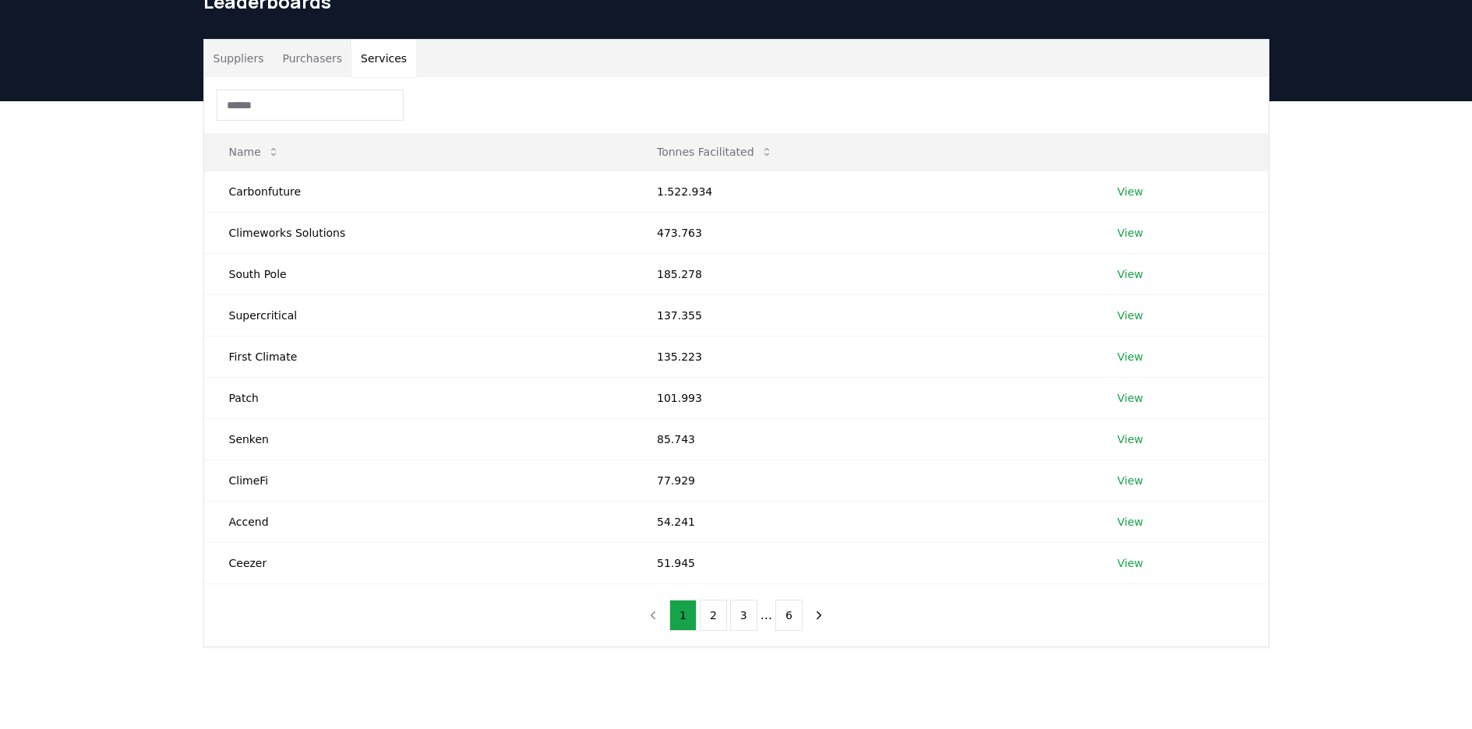
click at [397, 64] on button "Services" at bounding box center [383, 58] width 65 height 37
click at [1138, 397] on link "View" at bounding box center [1130, 398] width 26 height 16
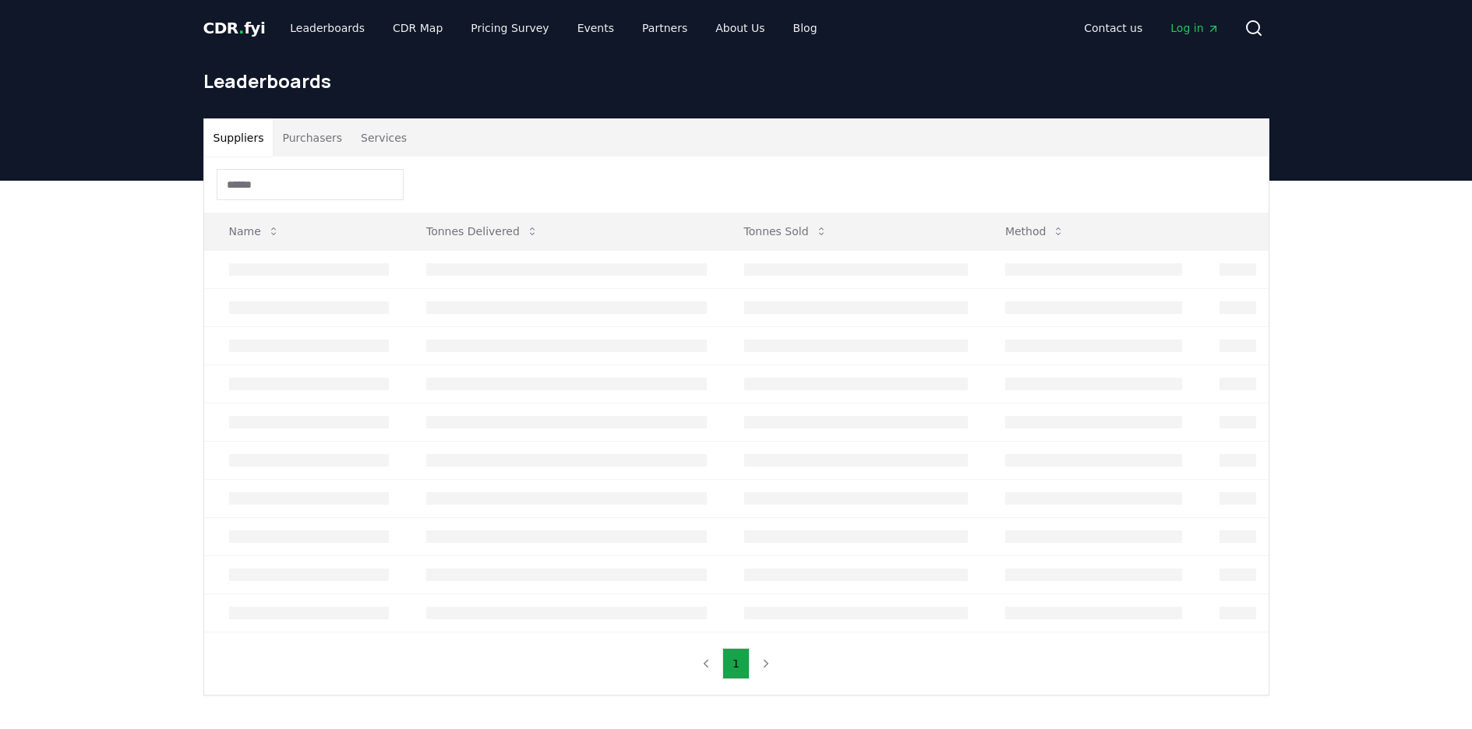
scroll to position [79, 0]
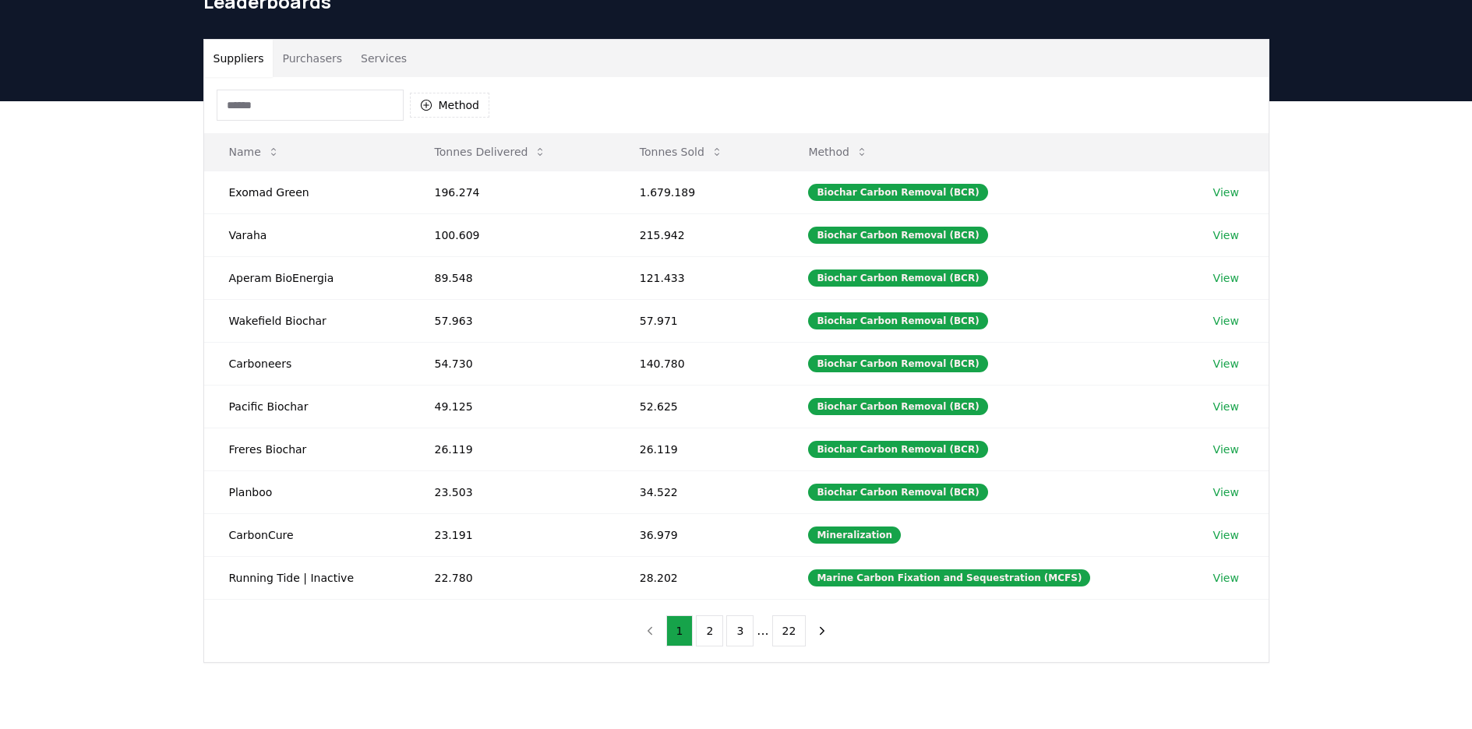
click at [386, 56] on button "Services" at bounding box center [383, 58] width 65 height 37
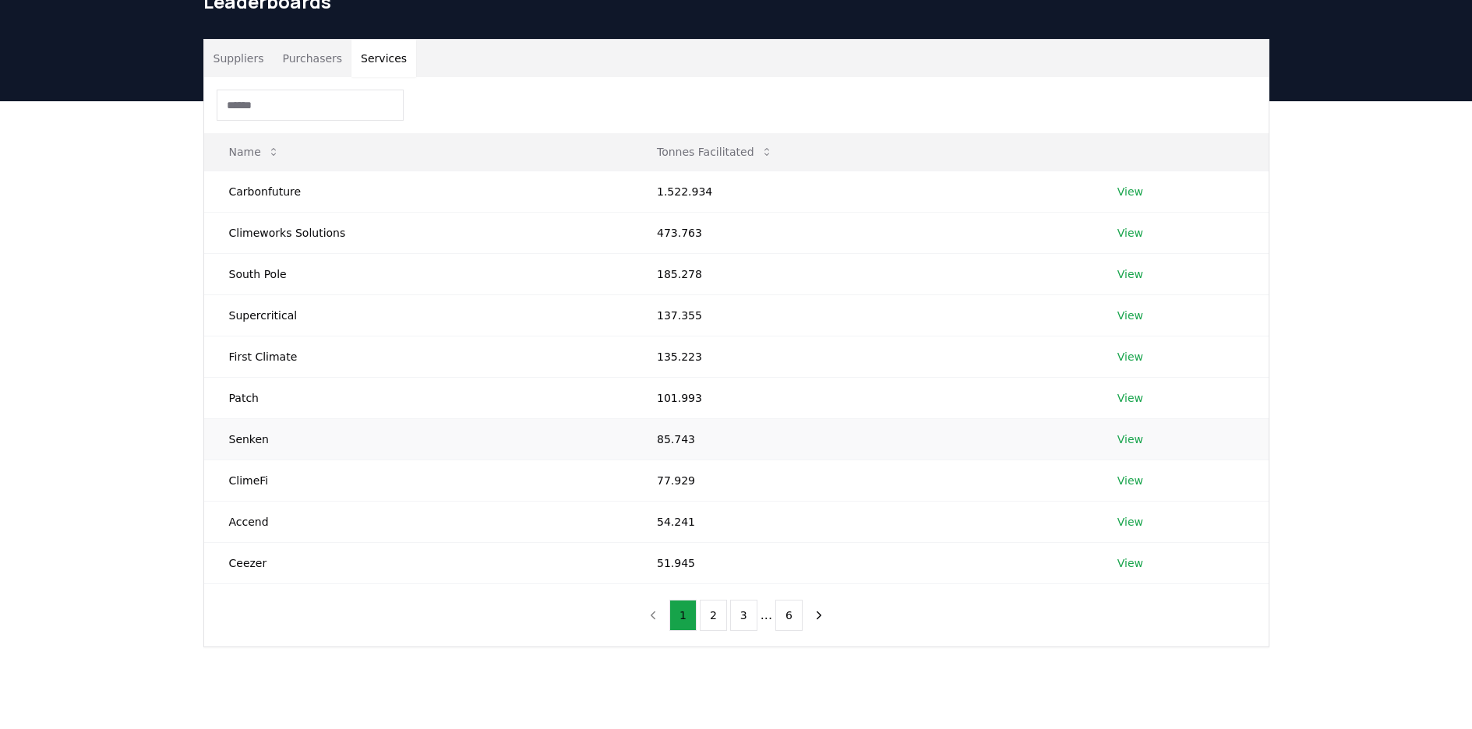
click at [1131, 443] on link "View" at bounding box center [1130, 440] width 26 height 16
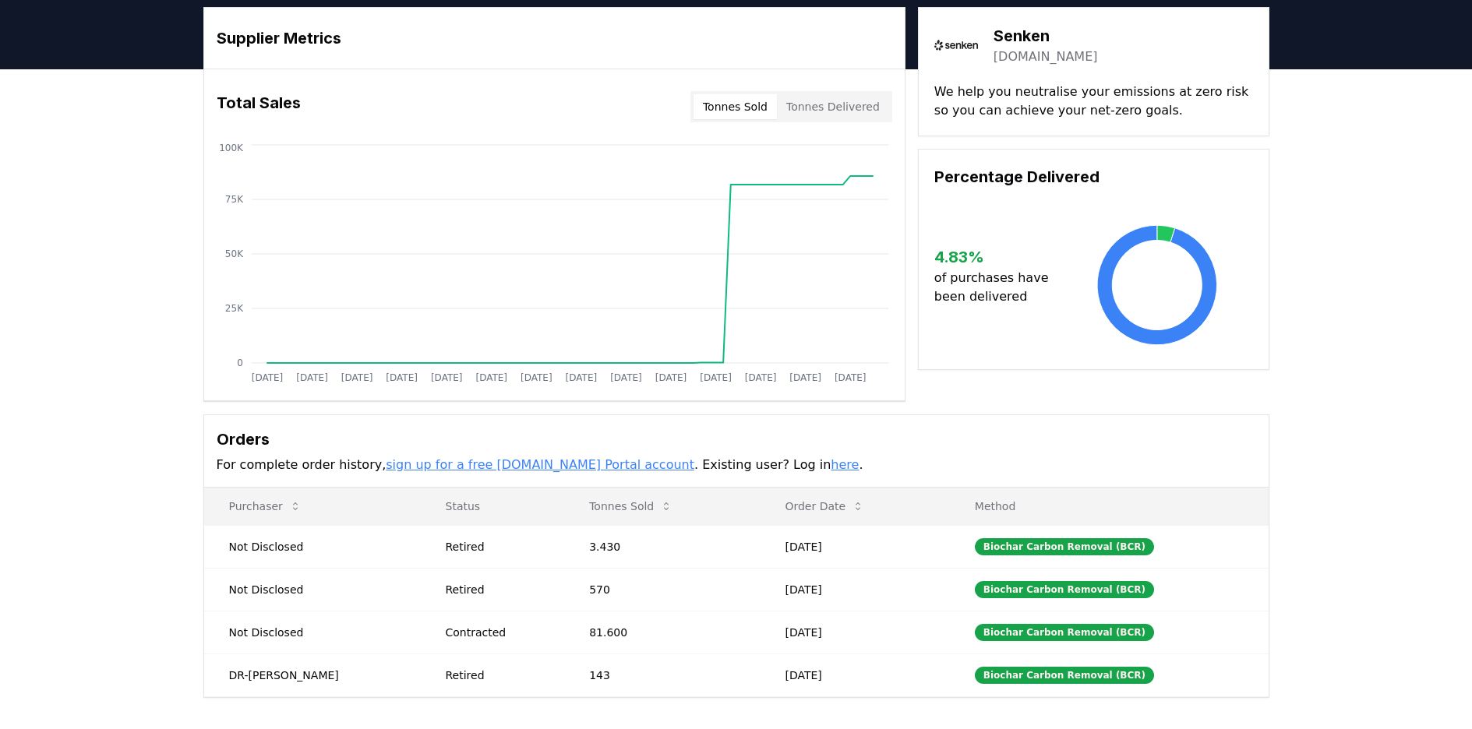
scroll to position [51, 0]
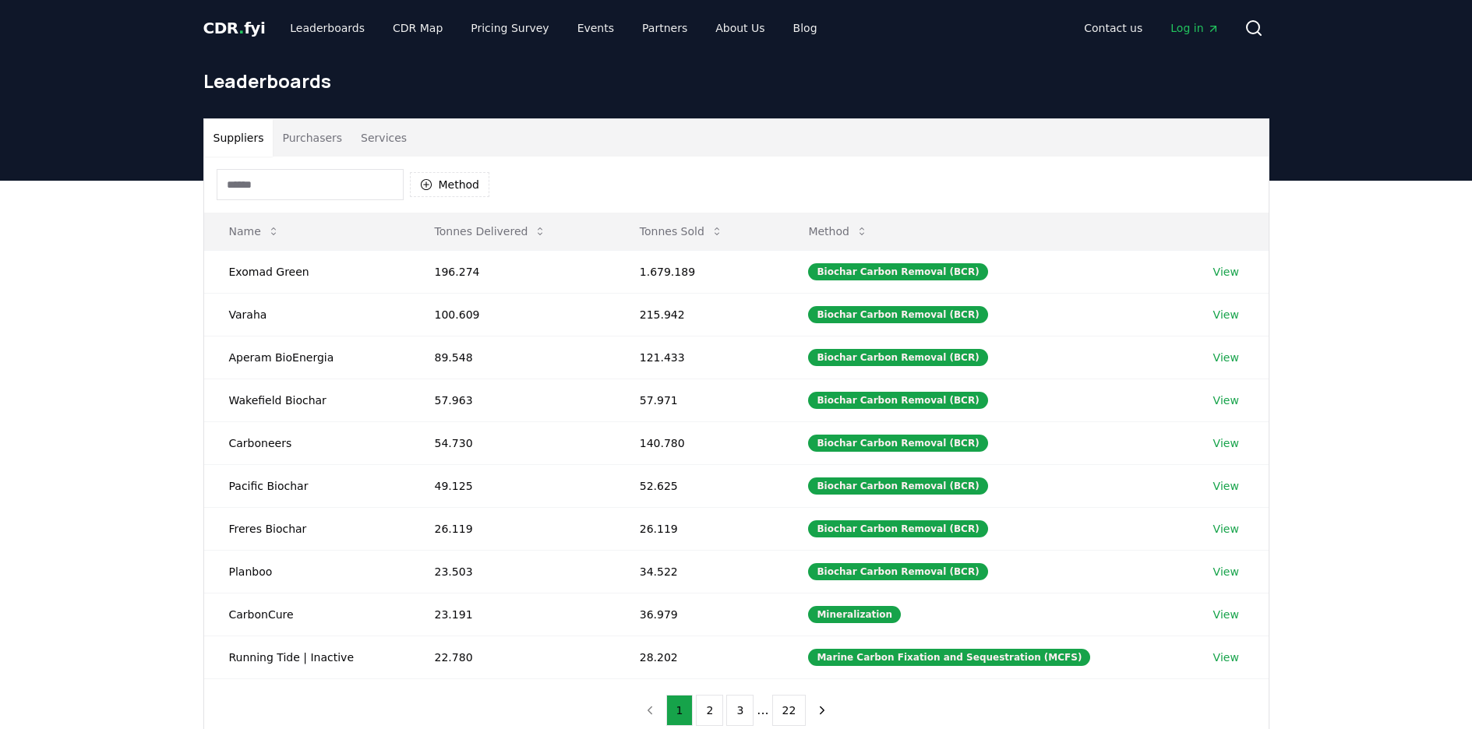
scroll to position [79, 0]
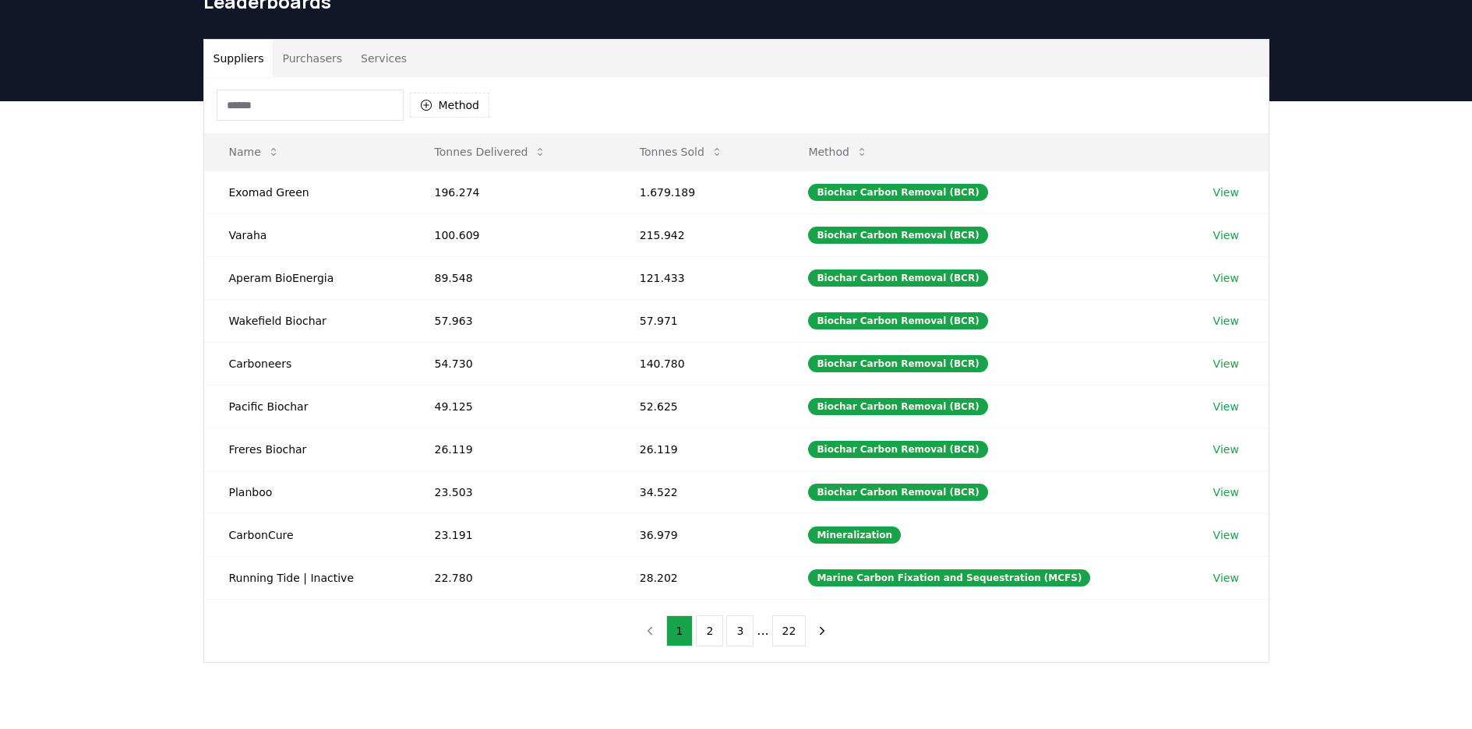
click at [383, 55] on button "Services" at bounding box center [383, 58] width 65 height 37
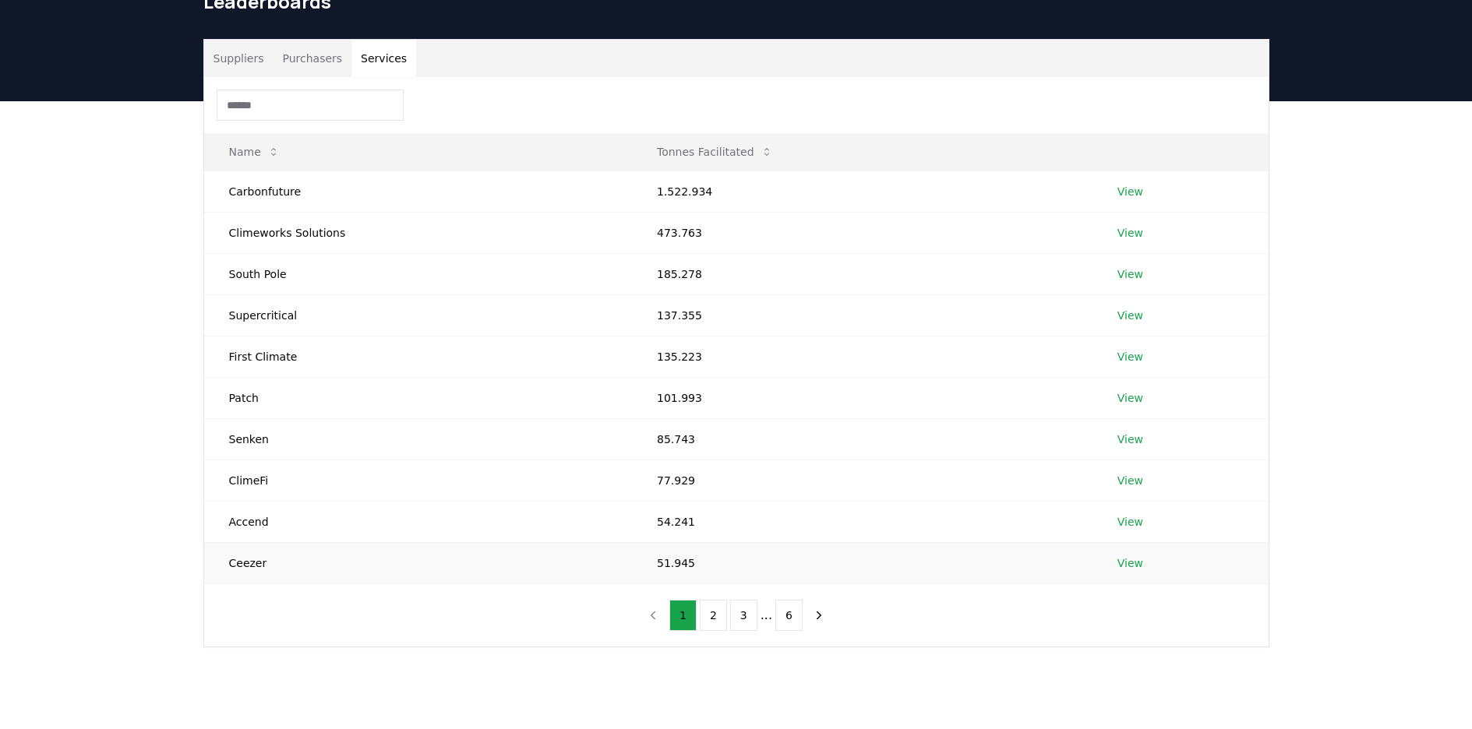
click at [1123, 564] on link "View" at bounding box center [1130, 563] width 26 height 16
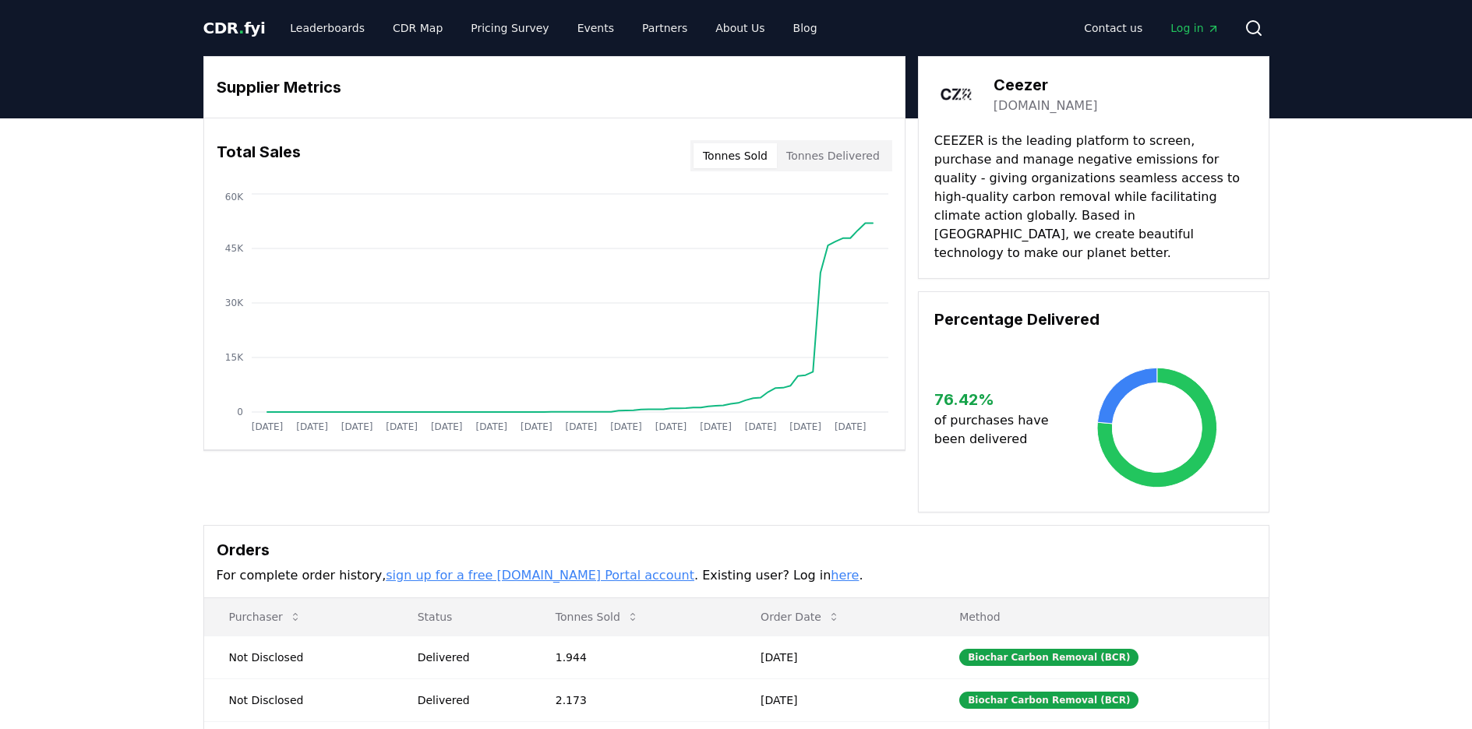
click at [830, 161] on button "Tonnes Delivered" at bounding box center [833, 155] width 112 height 25
click at [746, 153] on button "Tonnes Sold" at bounding box center [734, 155] width 83 height 25
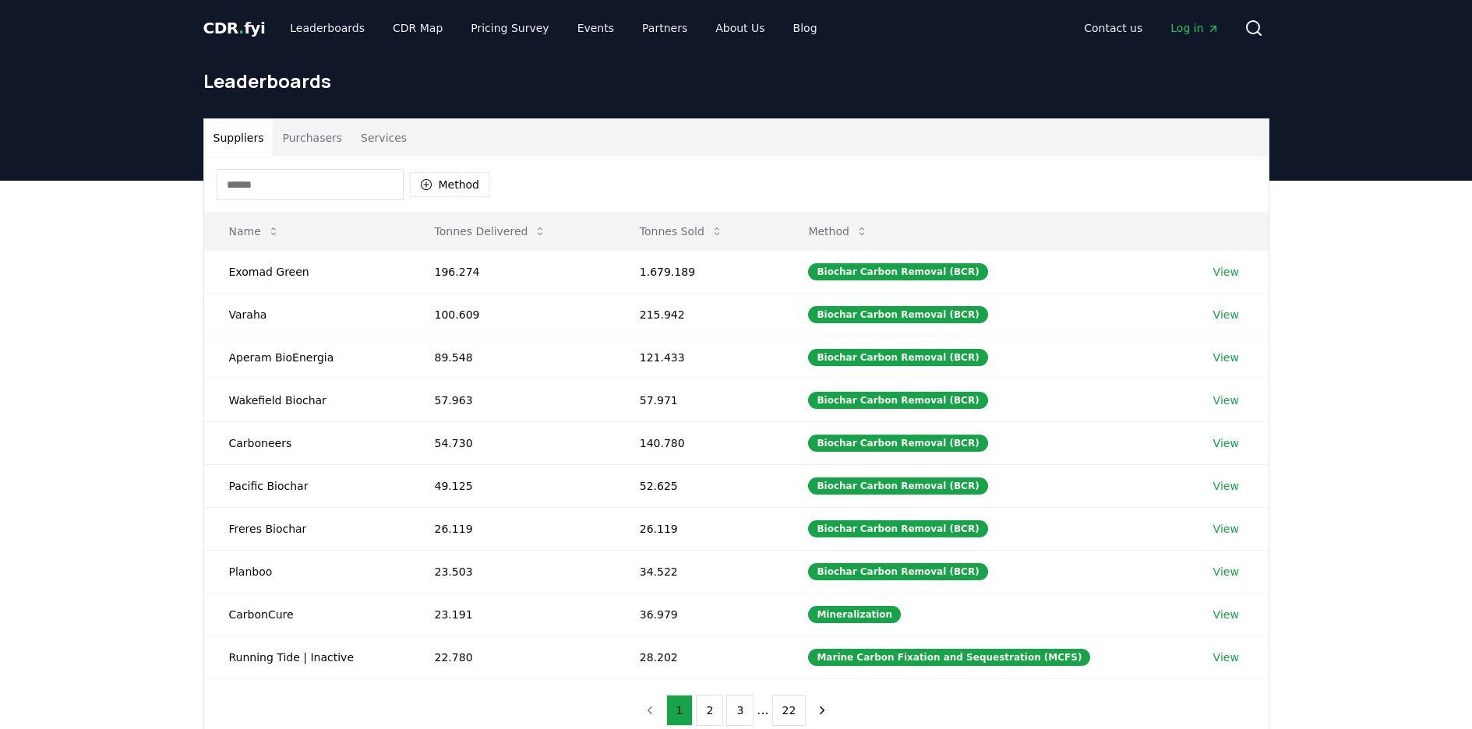
scroll to position [79, 0]
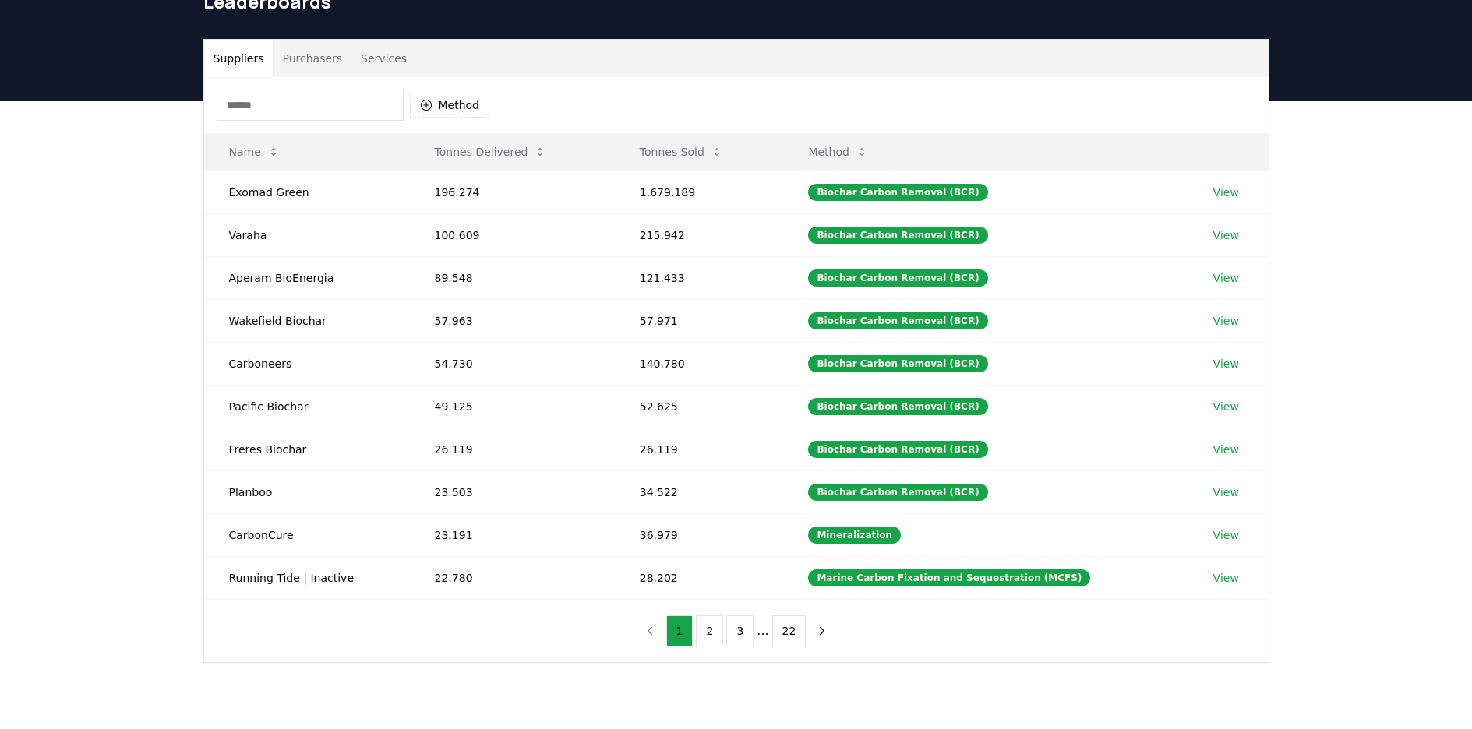
click at [372, 66] on button "Services" at bounding box center [383, 58] width 65 height 37
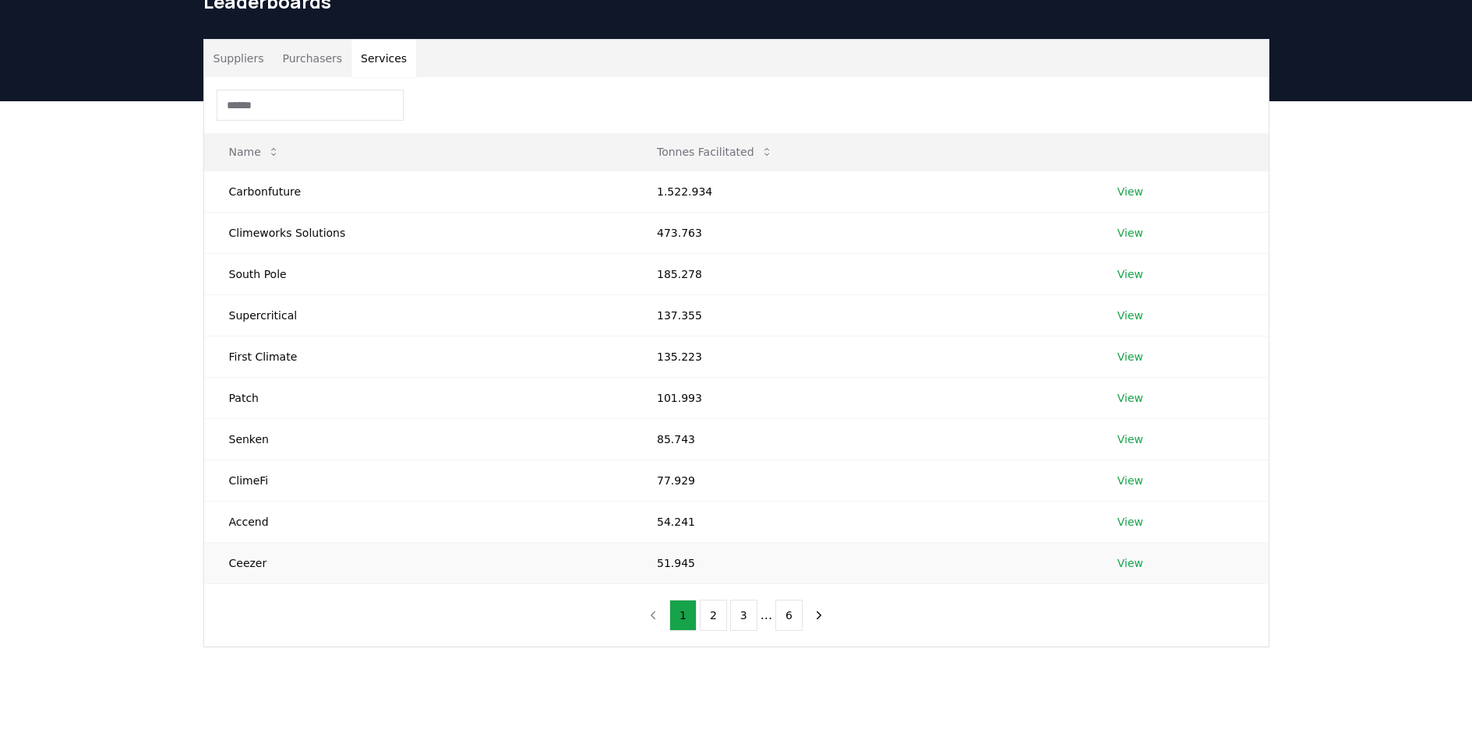
click at [1134, 561] on link "View" at bounding box center [1130, 563] width 26 height 16
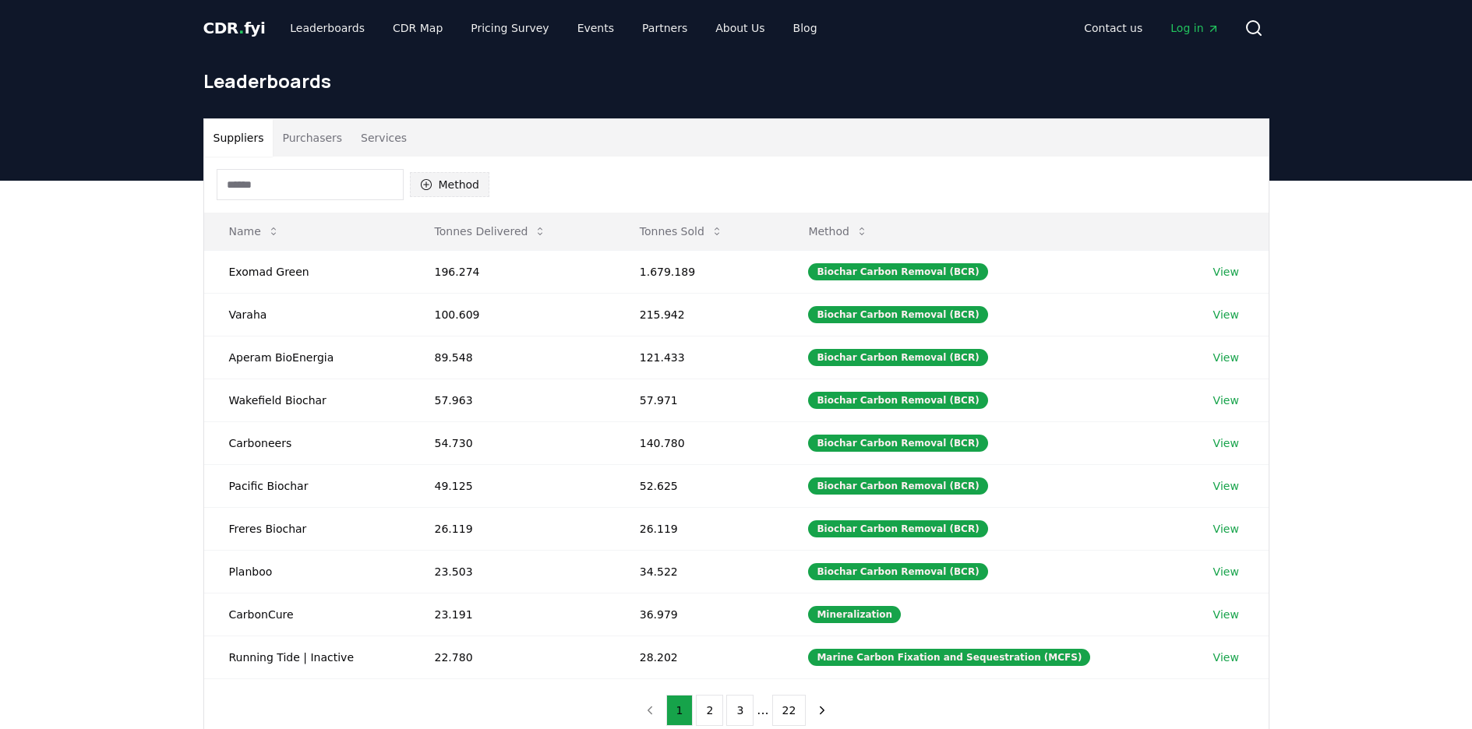
scroll to position [79, 0]
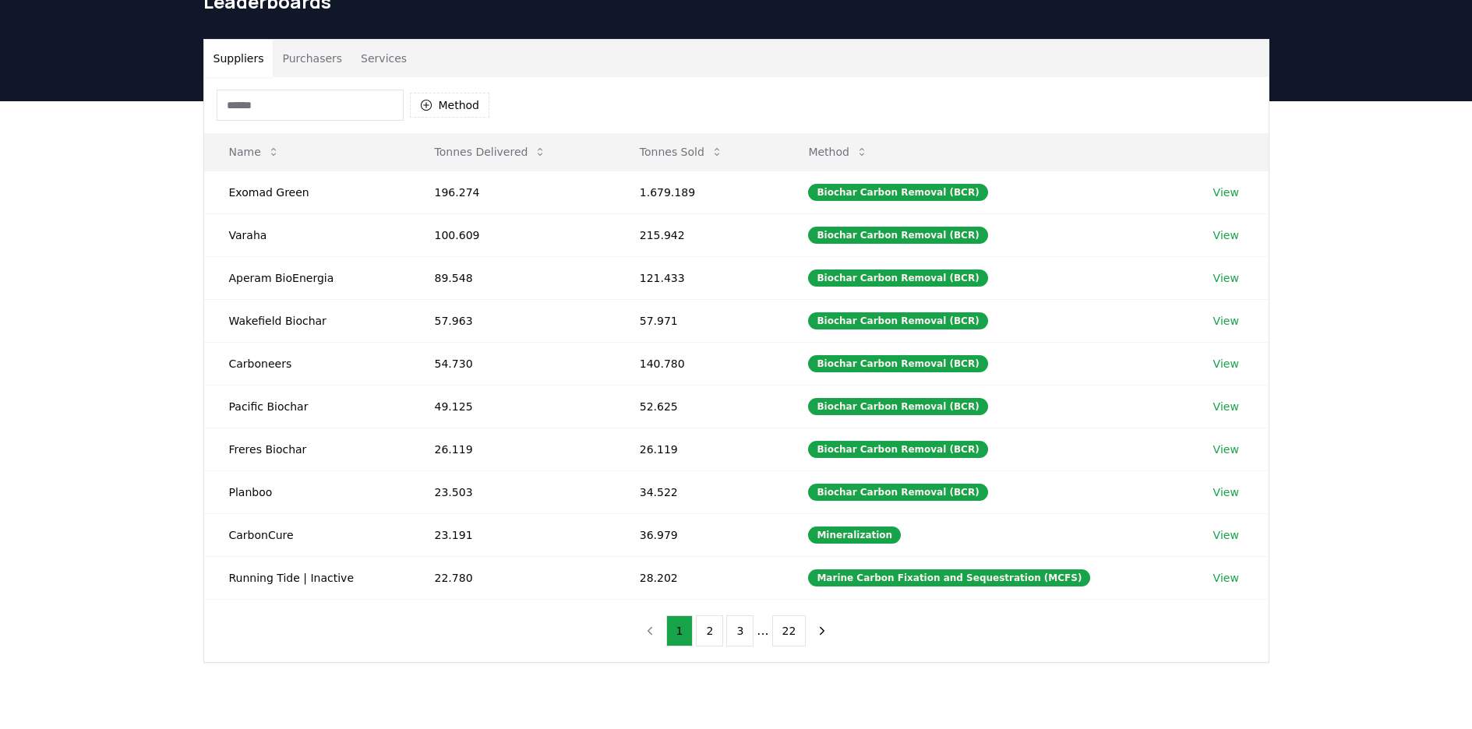
click at [384, 62] on button "Services" at bounding box center [383, 58] width 65 height 37
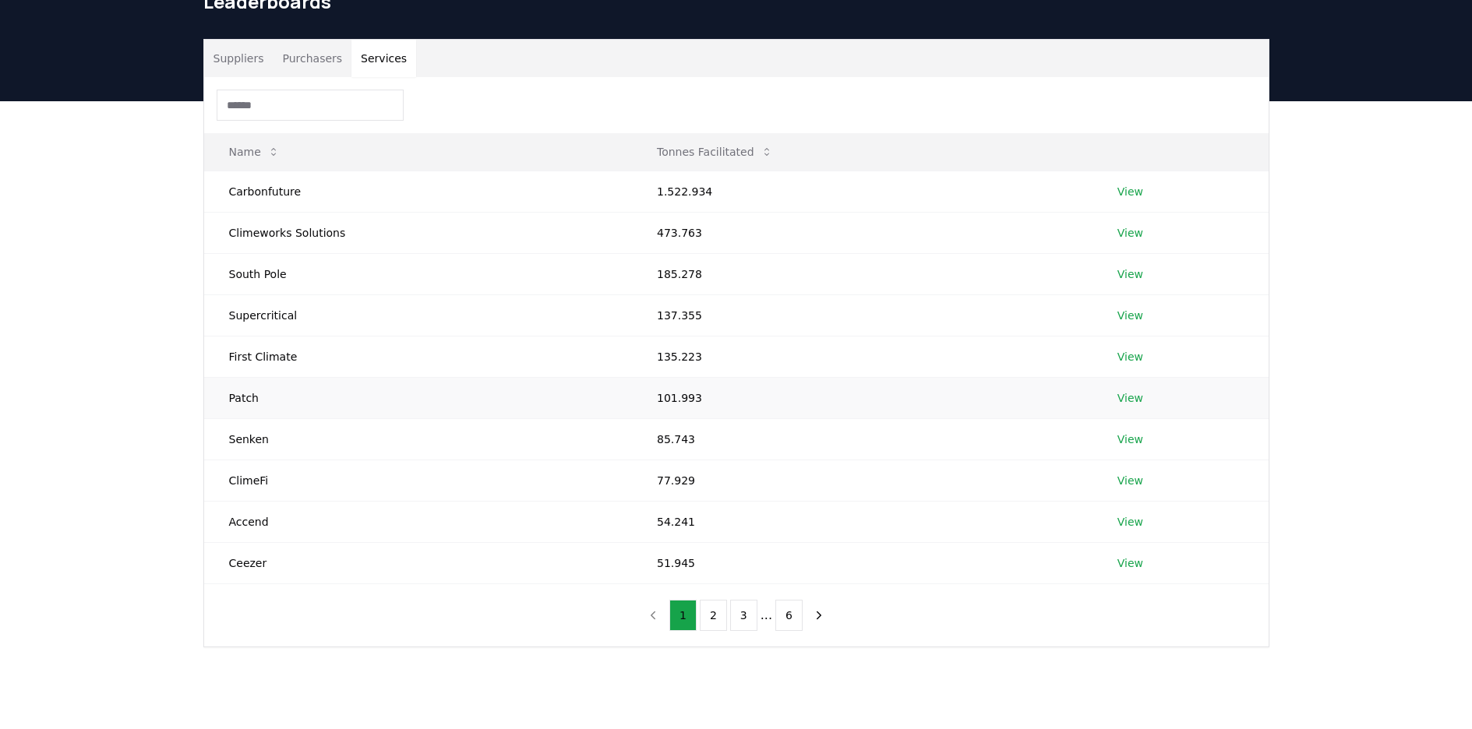
click at [1122, 400] on link "View" at bounding box center [1130, 398] width 26 height 16
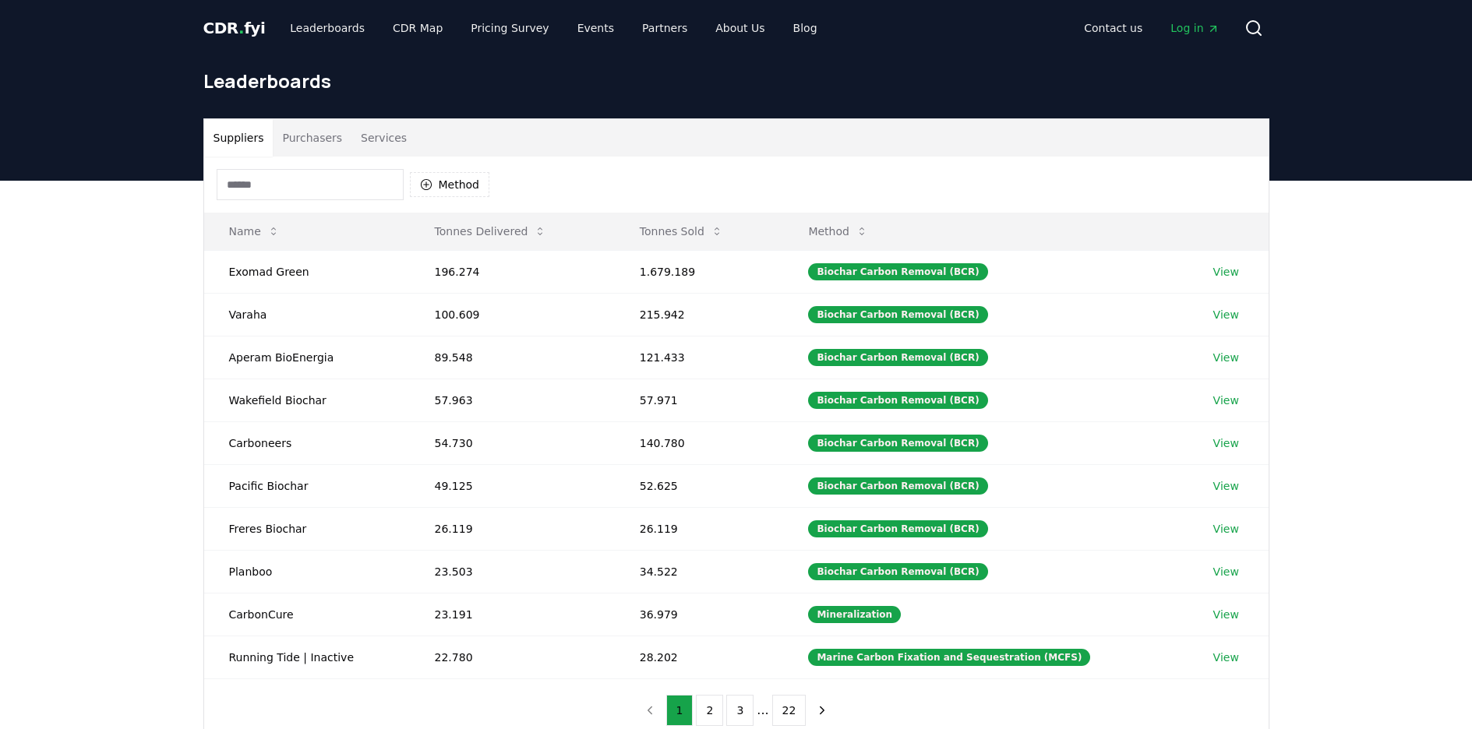
scroll to position [79, 0]
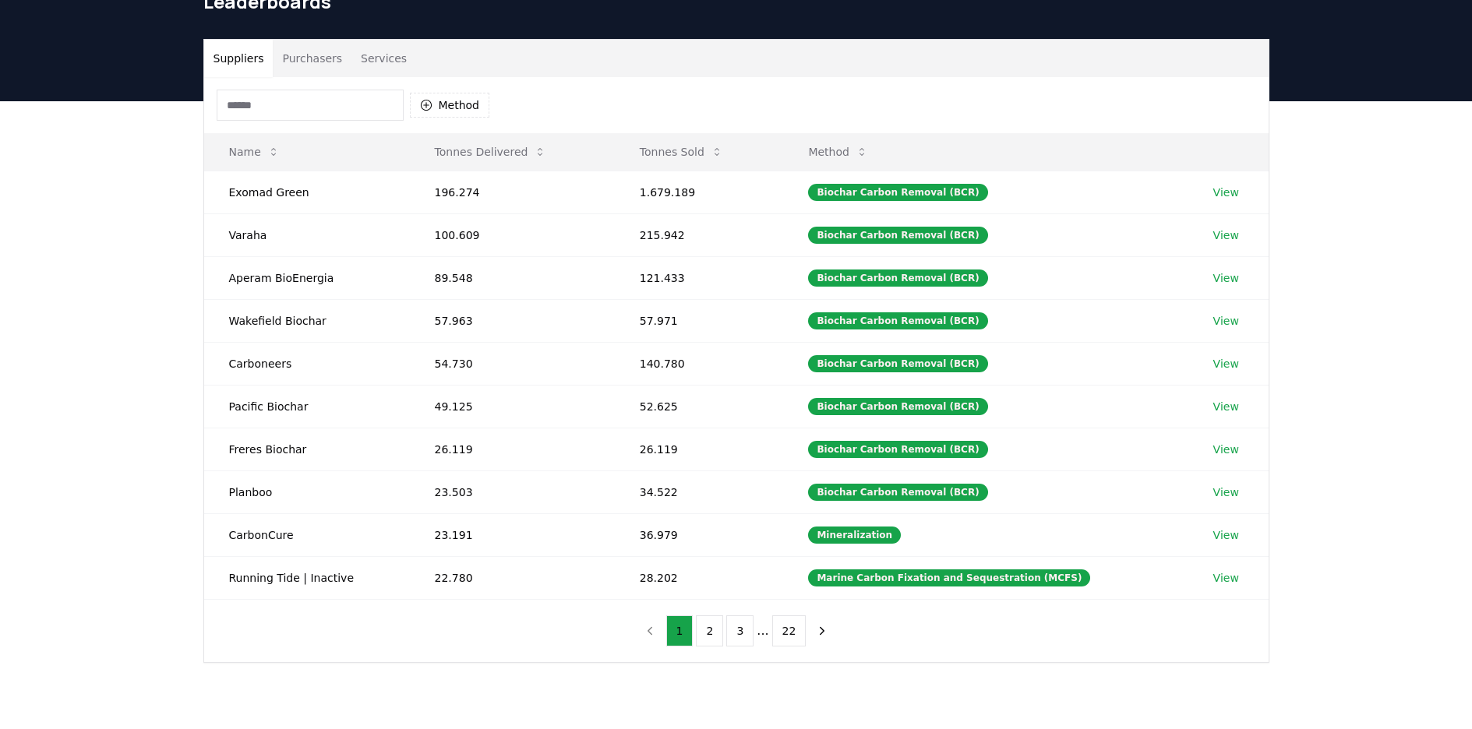
click at [383, 58] on button "Services" at bounding box center [383, 58] width 65 height 37
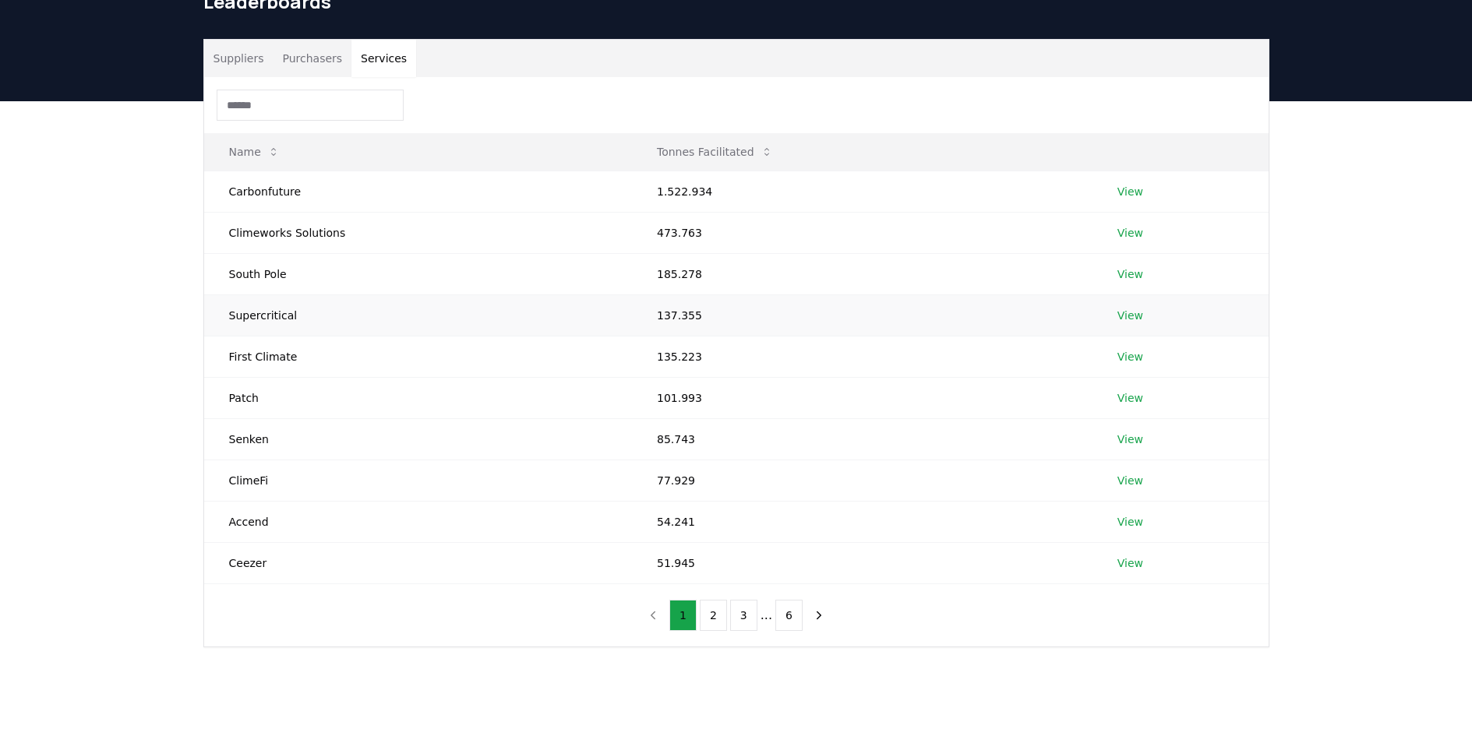
click at [1119, 314] on link "View" at bounding box center [1130, 316] width 26 height 16
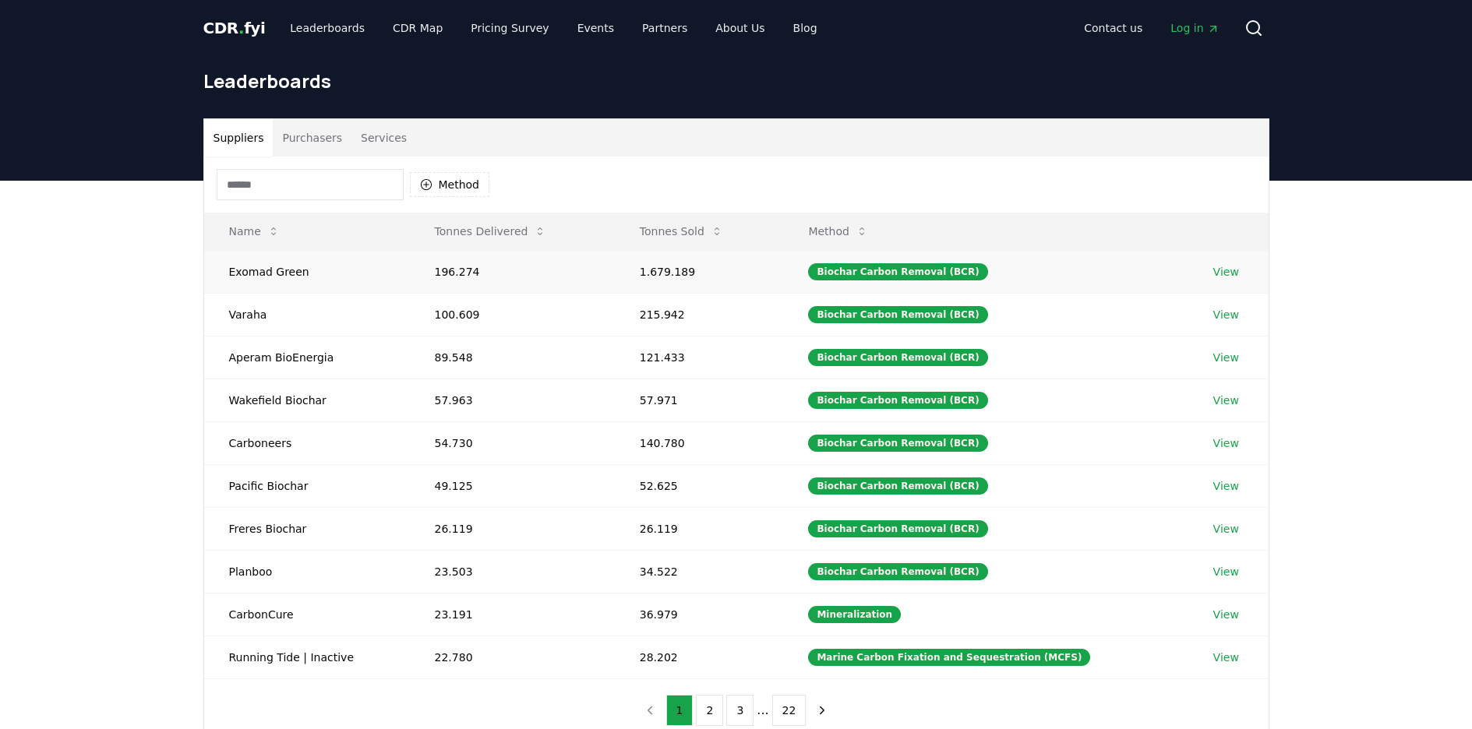
scroll to position [79, 0]
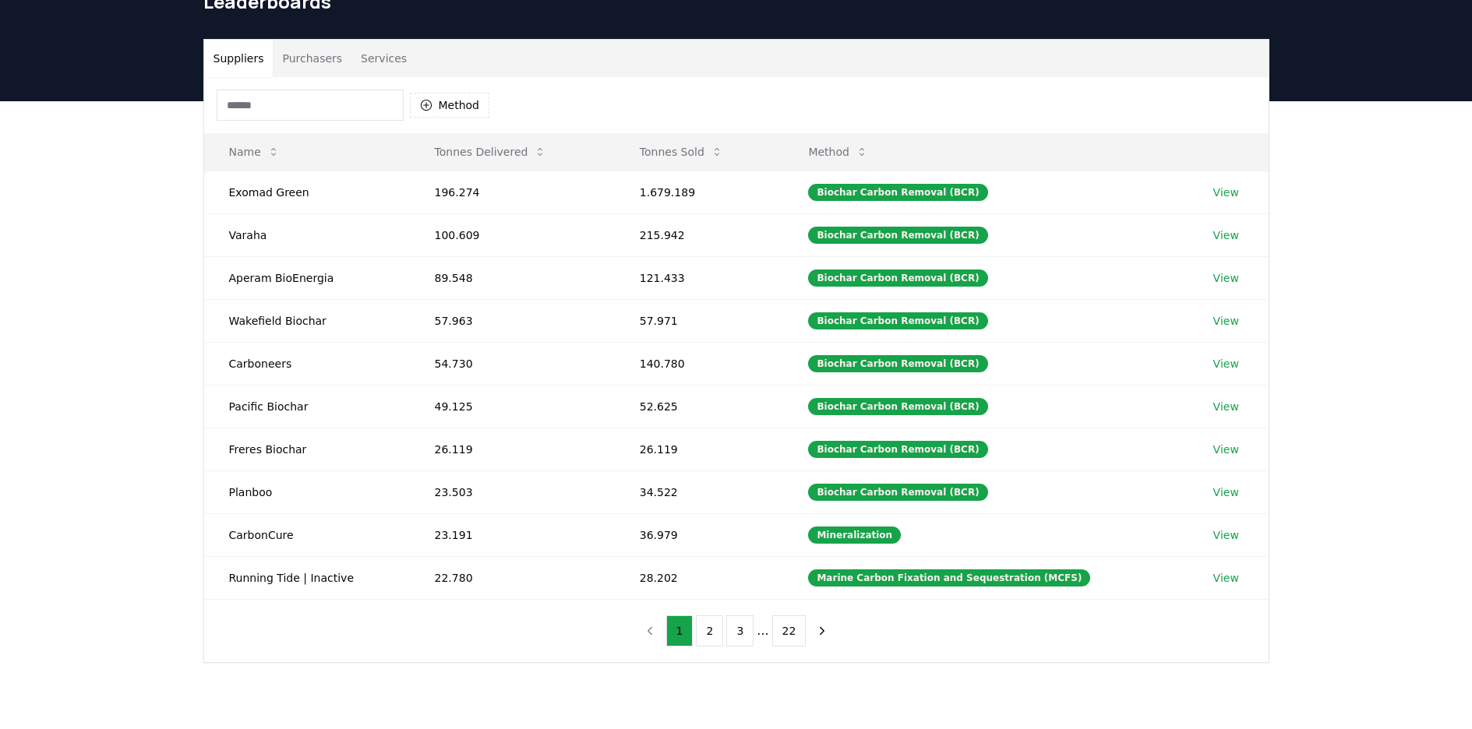
click at [396, 69] on button "Services" at bounding box center [383, 58] width 65 height 37
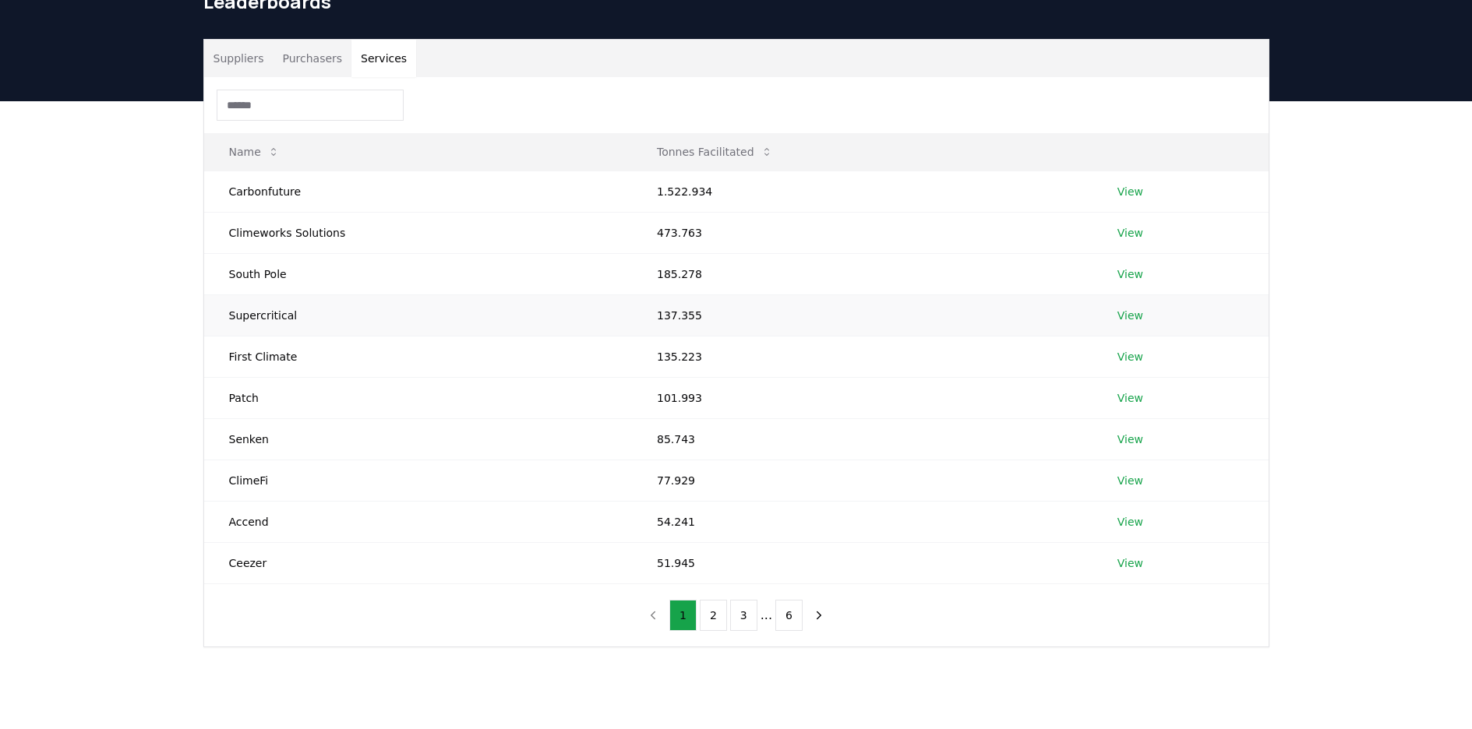
click at [1119, 317] on link "View" at bounding box center [1130, 316] width 26 height 16
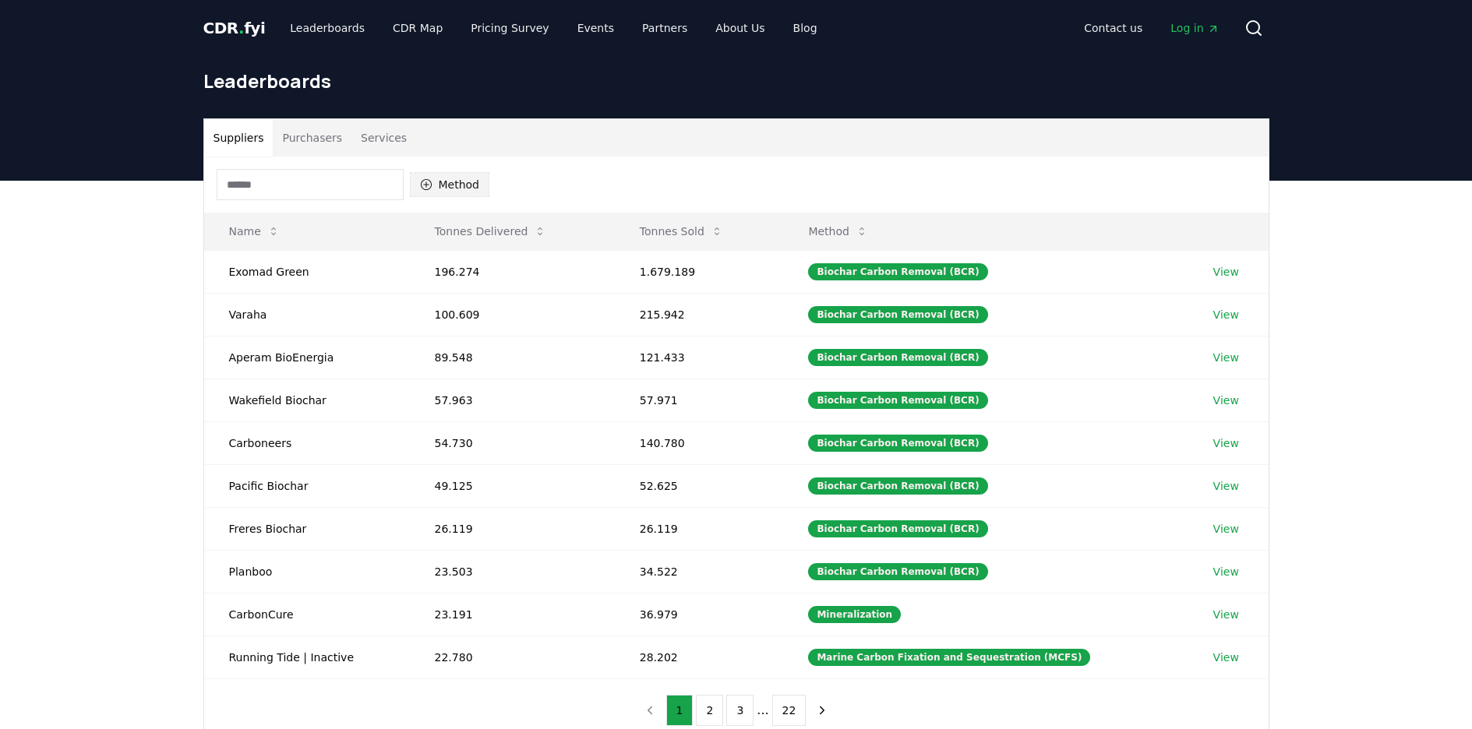
scroll to position [79, 0]
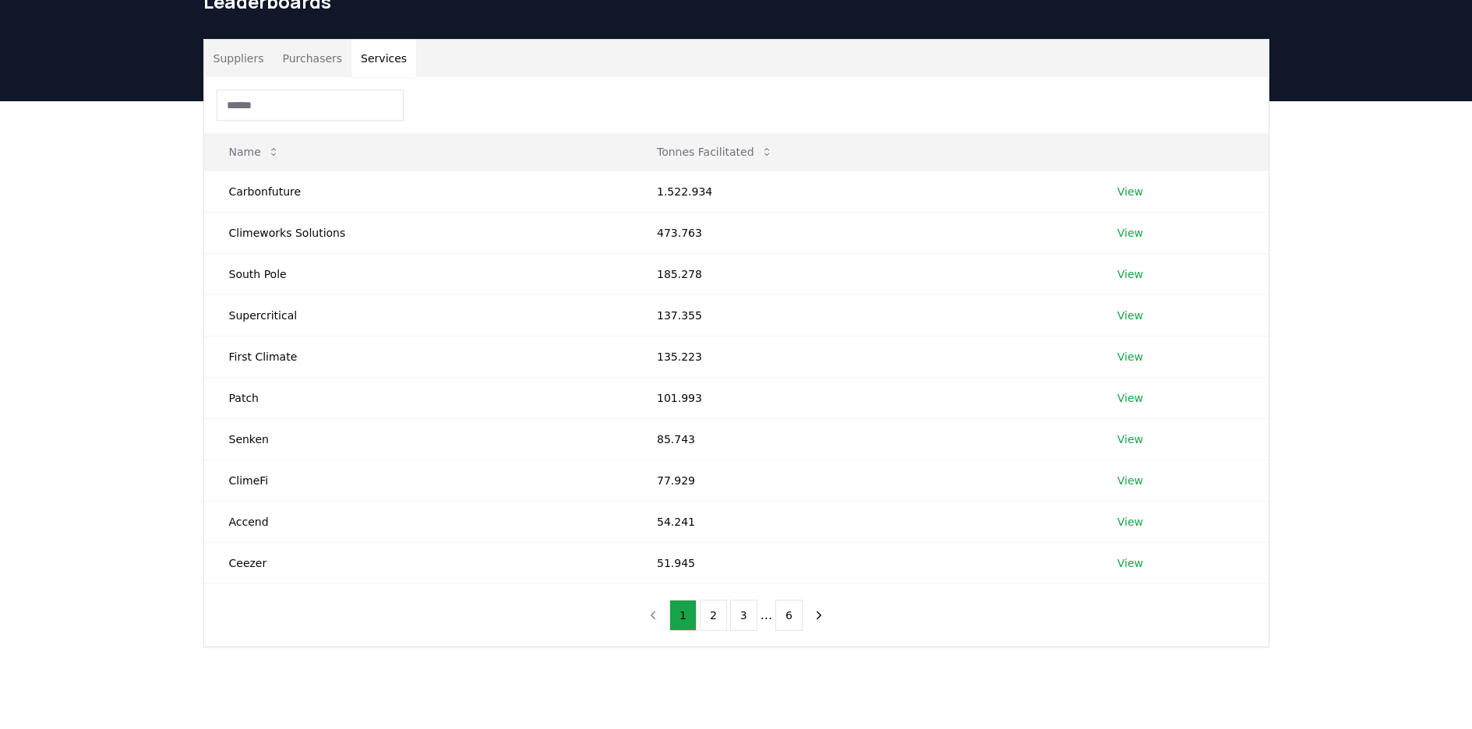
click at [390, 62] on button "Services" at bounding box center [383, 58] width 65 height 37
